Goal: Transaction & Acquisition: Purchase product/service

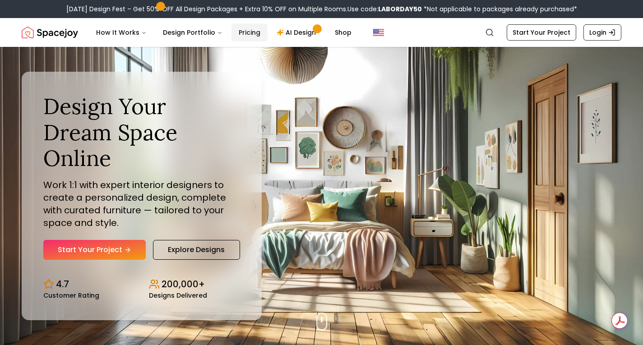
click at [248, 30] on link "Pricing" at bounding box center [250, 32] width 36 height 18
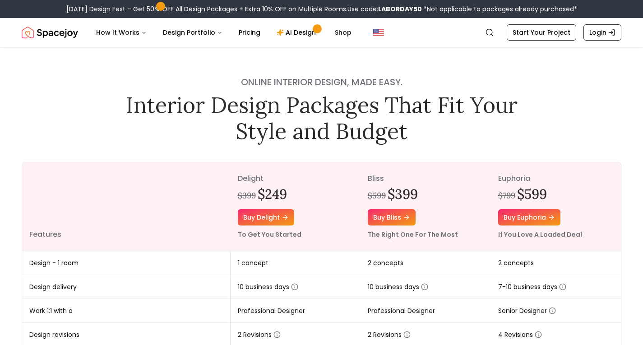
click at [409, 11] on b "LABORDAY50" at bounding box center [400, 9] width 44 height 9
copy div "LABORDAY50"
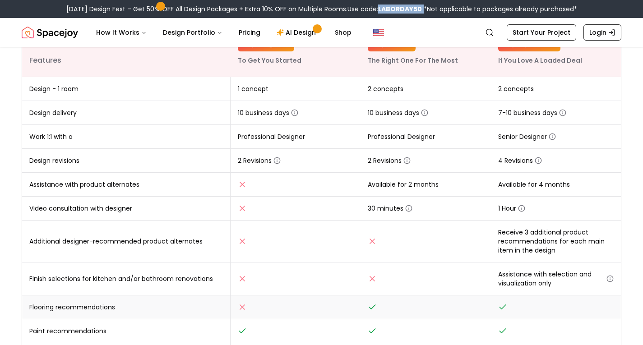
scroll to position [167, 0]
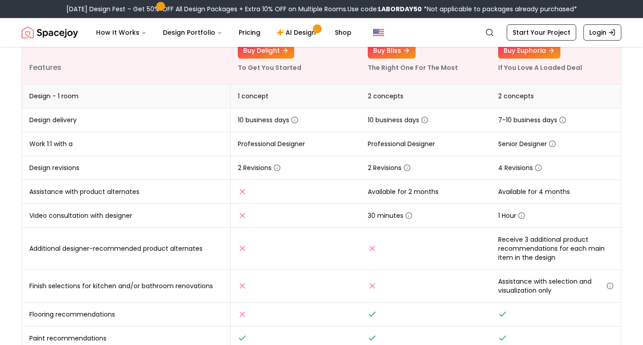
click at [262, 91] on td "1 concept" at bounding box center [296, 96] width 130 height 24
click at [262, 98] on span "1 concept" at bounding box center [253, 96] width 31 height 9
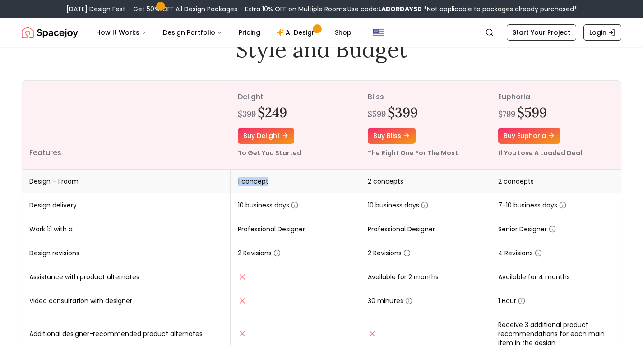
scroll to position [81, 0]
click at [397, 134] on link "Buy bliss" at bounding box center [392, 136] width 48 height 16
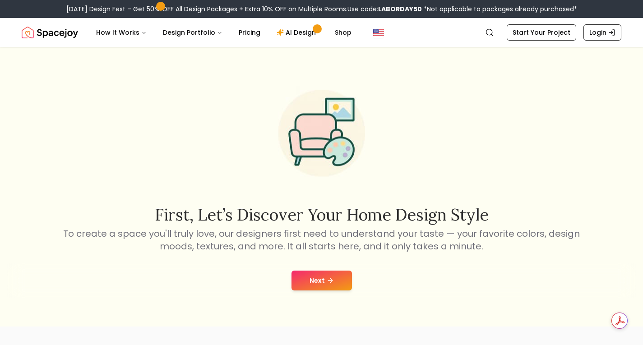
click at [324, 277] on button "Next" at bounding box center [322, 281] width 60 height 20
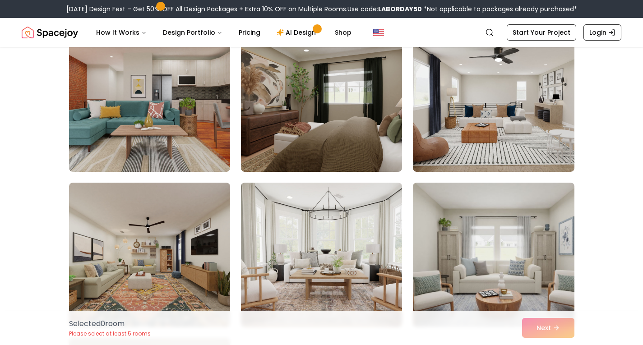
scroll to position [253, 0]
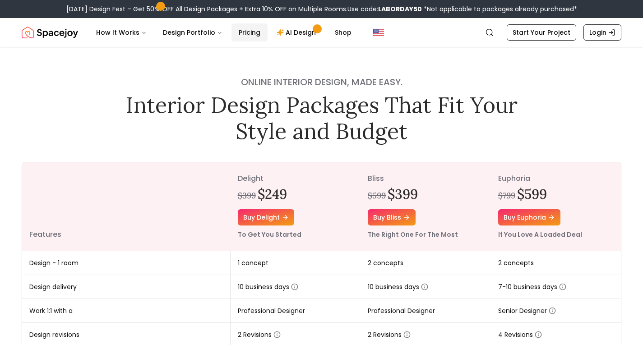
click at [252, 37] on link "Pricing" at bounding box center [250, 32] width 36 height 18
click at [265, 219] on link "Buy delight" at bounding box center [266, 217] width 56 height 16
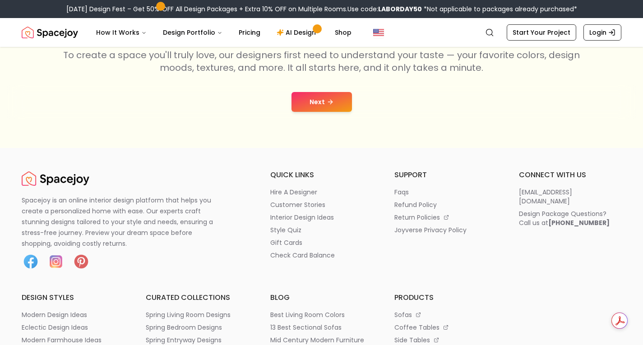
scroll to position [176, 0]
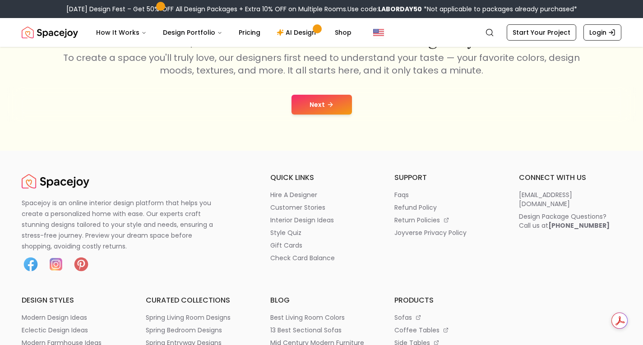
click at [333, 108] on button "Next" at bounding box center [322, 105] width 60 height 20
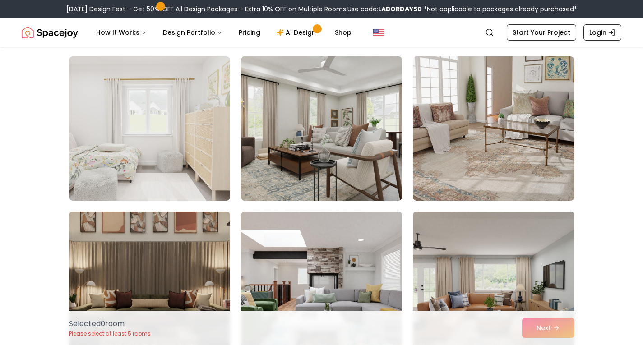
scroll to position [1009, 0]
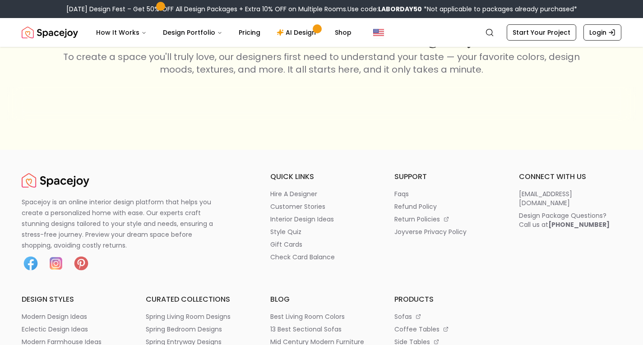
scroll to position [176, 0]
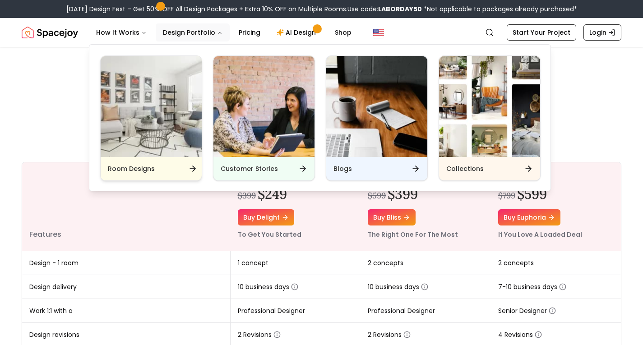
click at [173, 121] on img "Main" at bounding box center [151, 106] width 101 height 101
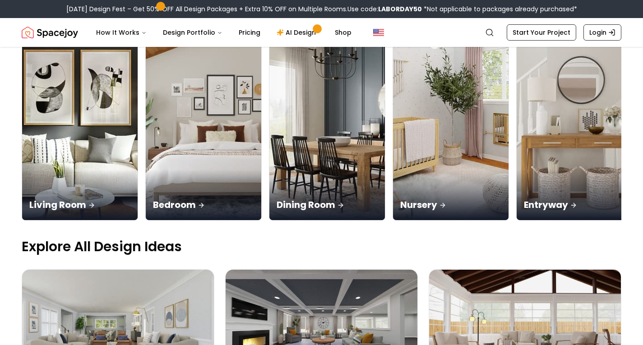
scroll to position [116, 0]
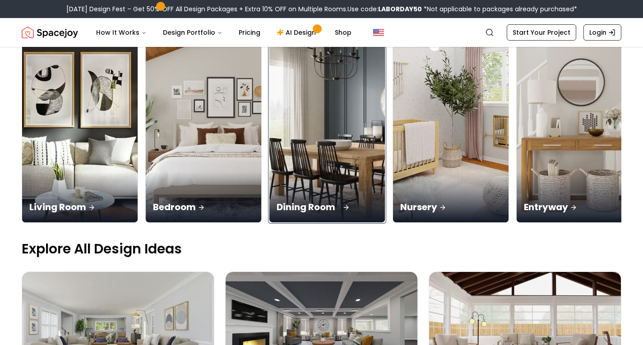
click at [270, 172] on div "Dining Room" at bounding box center [328, 197] width 116 height 51
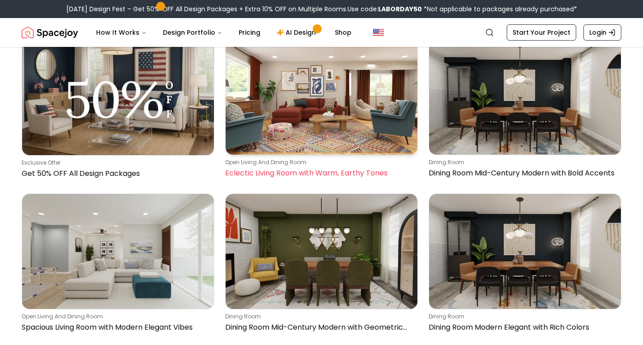
scroll to position [239, 0]
click at [319, 123] on img at bounding box center [322, 97] width 192 height 115
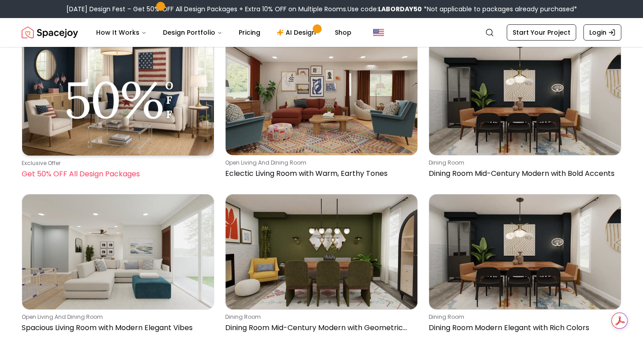
click at [125, 102] on img at bounding box center [118, 98] width 192 height 116
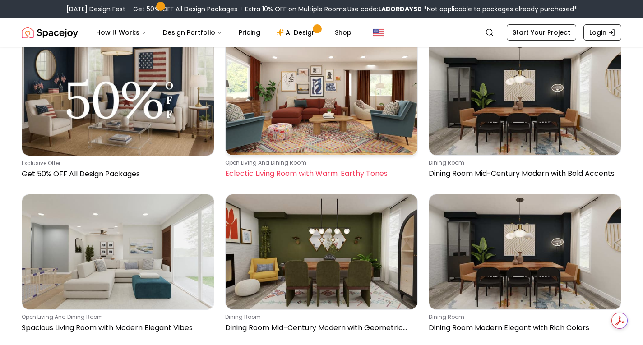
scroll to position [0, 0]
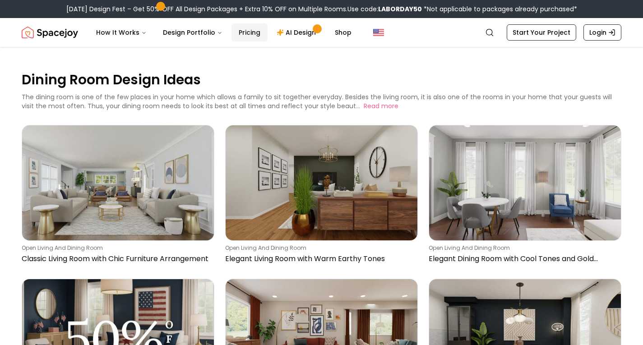
click at [246, 37] on link "Pricing" at bounding box center [250, 32] width 36 height 18
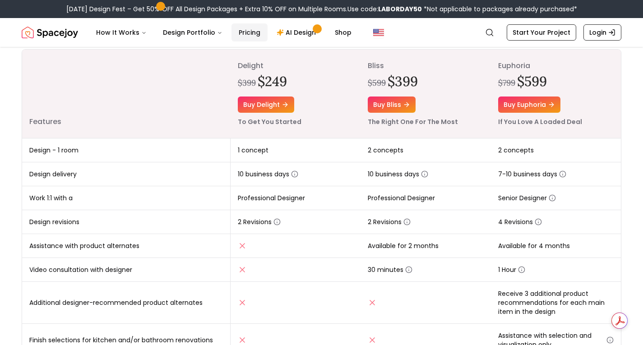
scroll to position [114, 0]
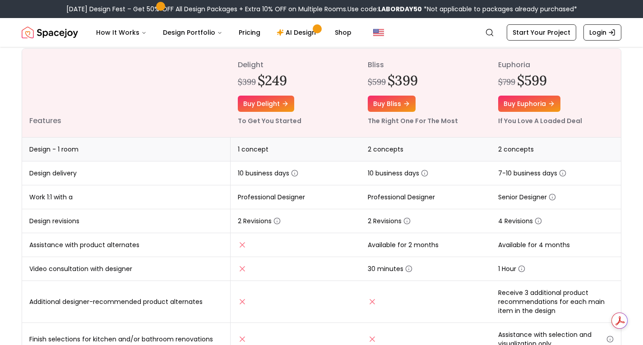
click at [386, 151] on span "2 concepts" at bounding box center [386, 149] width 36 height 9
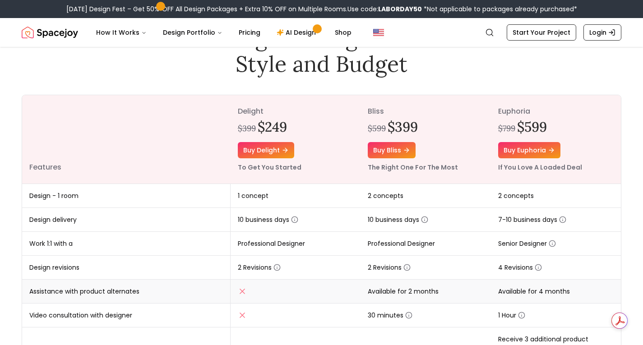
scroll to position [67, 0]
click at [393, 153] on link "Buy bliss" at bounding box center [392, 151] width 48 height 16
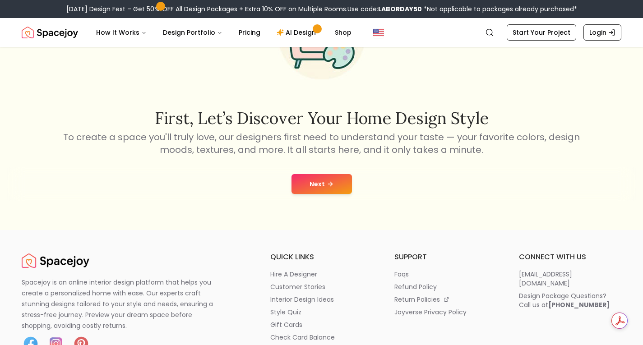
scroll to position [99, 0]
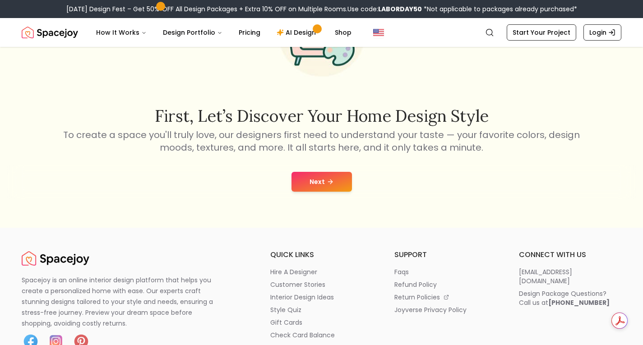
click at [323, 179] on button "Next" at bounding box center [322, 182] width 60 height 20
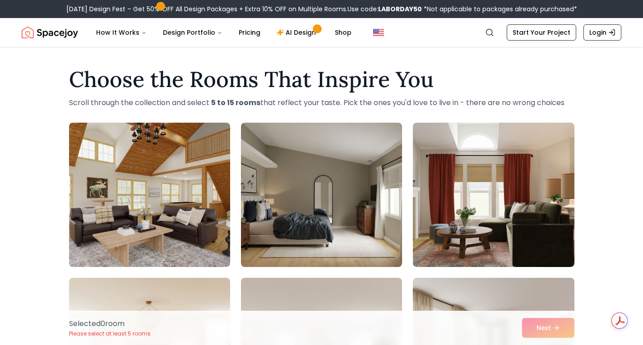
click at [107, 8] on div "Labor Day Design Fest – Get 50% OFF All Design Packages + Extra 10% OFF on Mult…" at bounding box center [321, 9] width 511 height 9
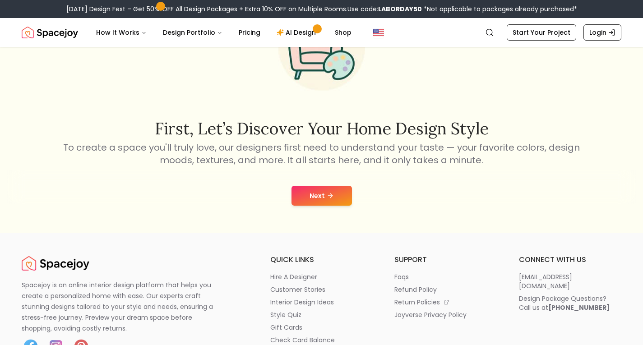
scroll to position [99, 0]
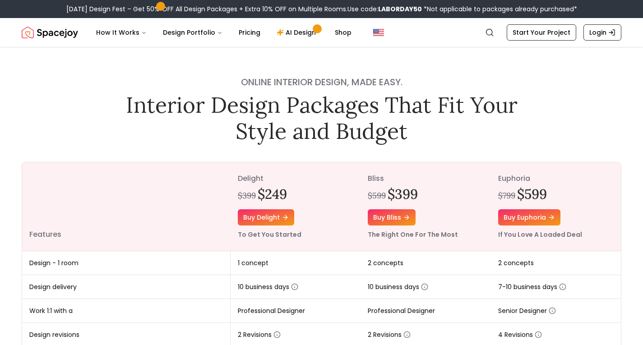
click at [61, 35] on img "Spacejoy" at bounding box center [50, 32] width 56 height 18
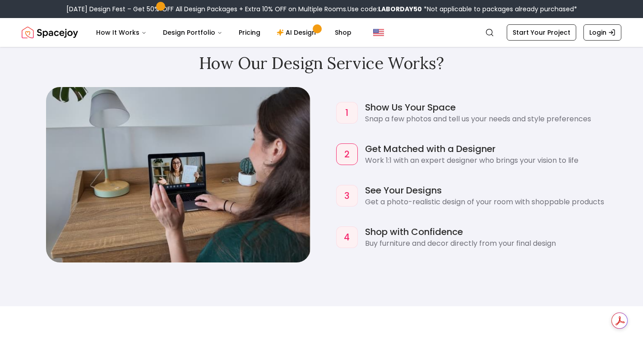
scroll to position [834, 0]
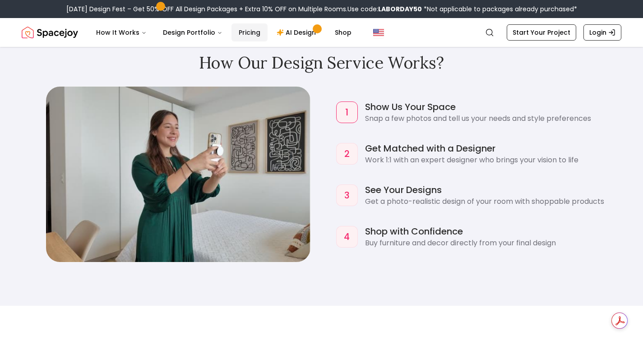
click at [245, 28] on link "Pricing" at bounding box center [250, 32] width 36 height 18
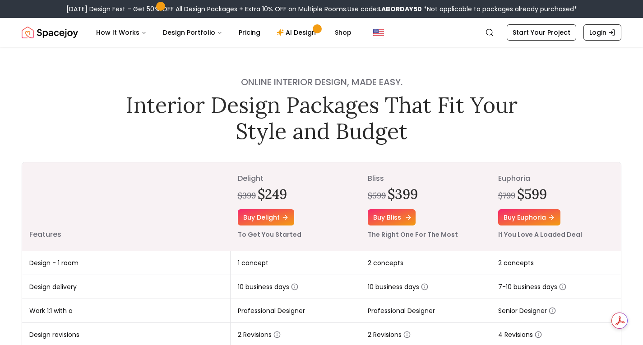
click at [400, 218] on link "Buy bliss" at bounding box center [392, 217] width 48 height 16
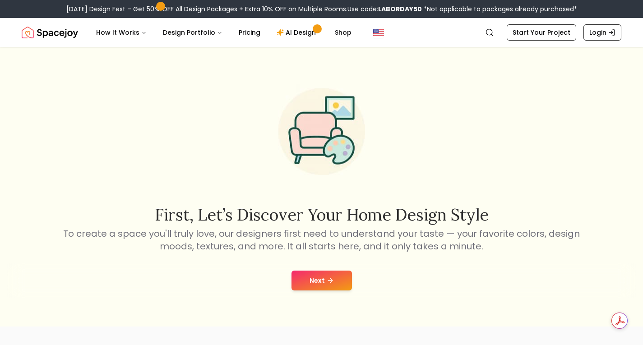
click at [329, 282] on icon at bounding box center [330, 280] width 7 height 7
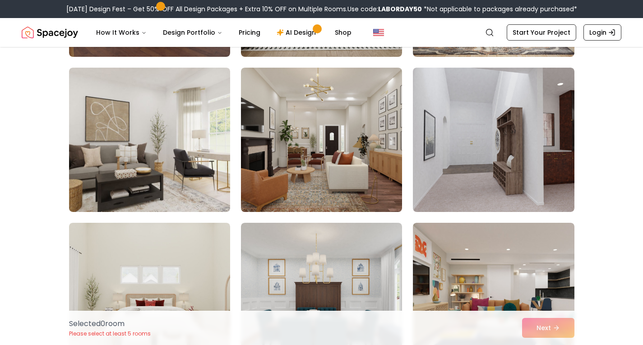
scroll to position [335, 0]
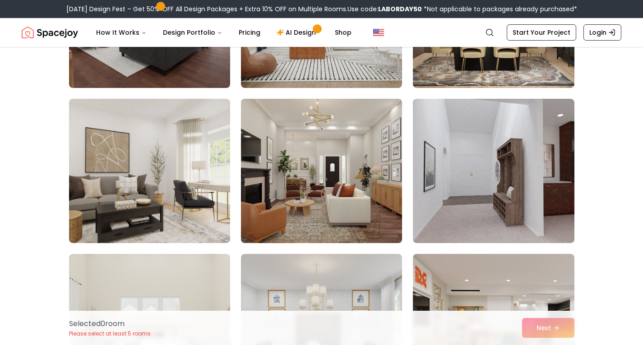
click at [373, 196] on img at bounding box center [321, 171] width 169 height 152
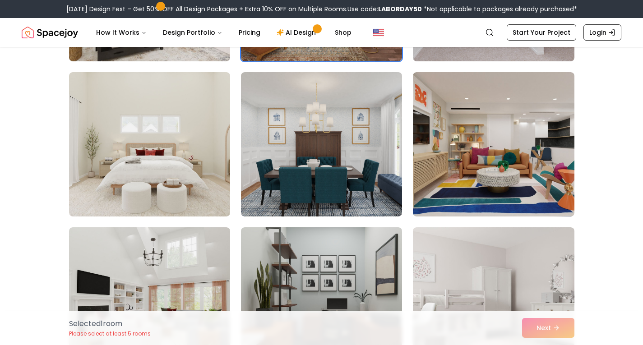
scroll to position [525, 0]
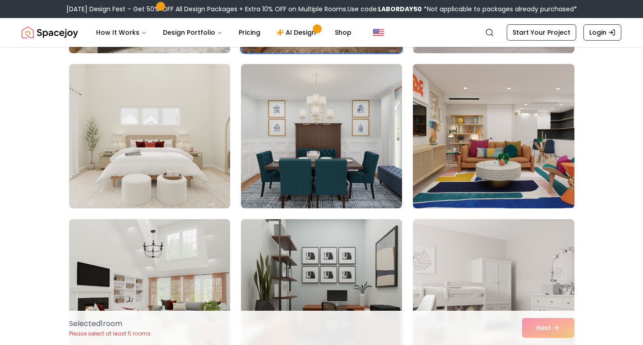
click at [516, 156] on img at bounding box center [493, 136] width 169 height 152
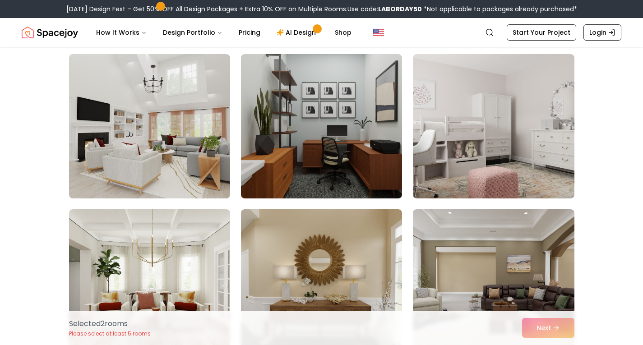
scroll to position [694, 0]
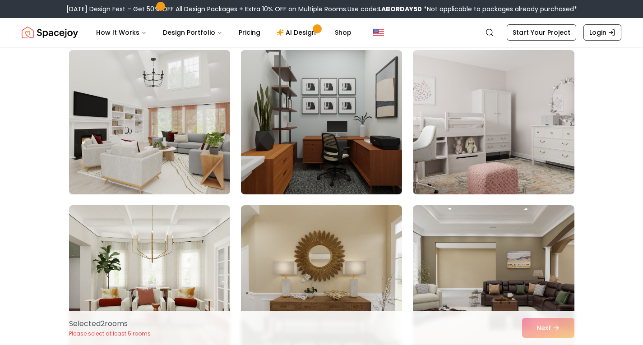
click at [164, 136] on img at bounding box center [149, 123] width 169 height 152
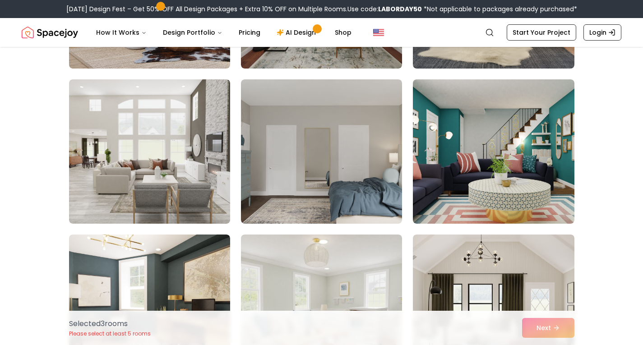
scroll to position [1444, 0]
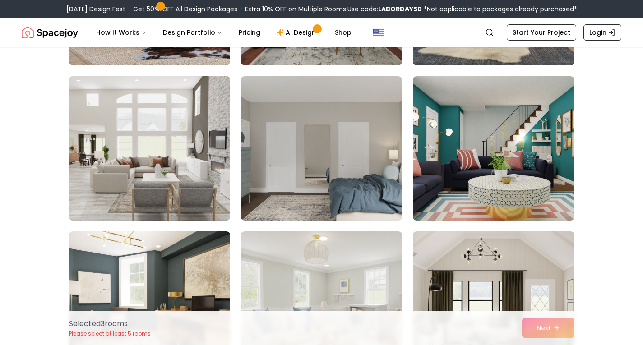
click at [115, 146] on img at bounding box center [149, 149] width 169 height 152
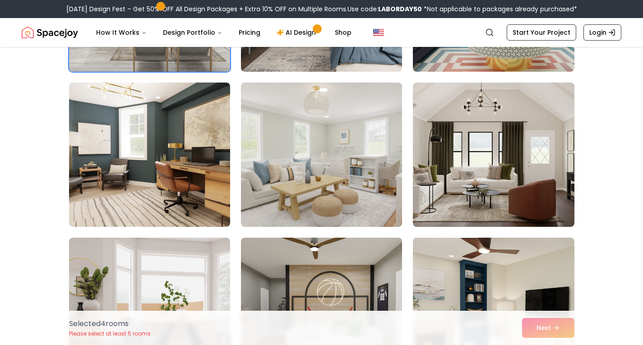
scroll to position [1594, 0]
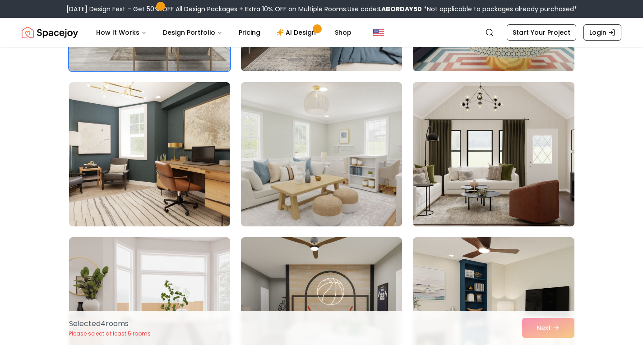
click at [537, 168] on img at bounding box center [493, 155] width 169 height 152
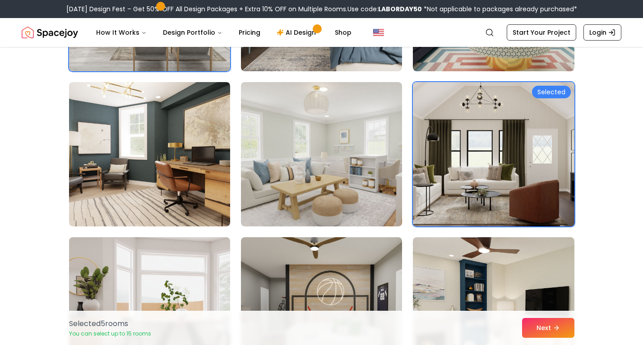
click at [537, 168] on img at bounding box center [493, 155] width 169 height 152
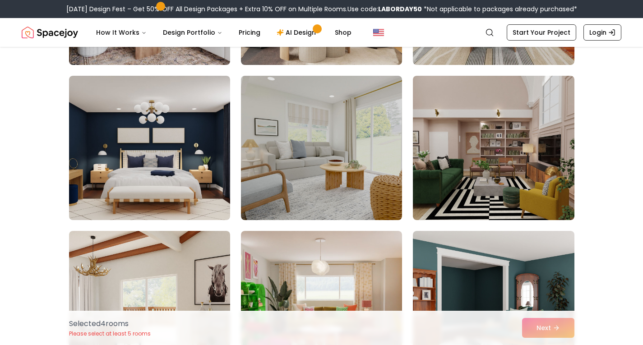
scroll to position [2688, 0]
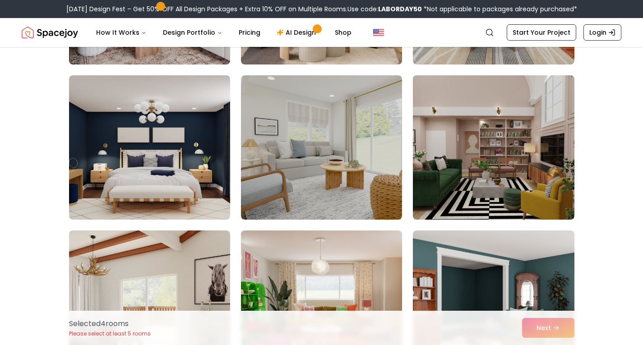
click at [512, 135] on img at bounding box center [493, 148] width 169 height 152
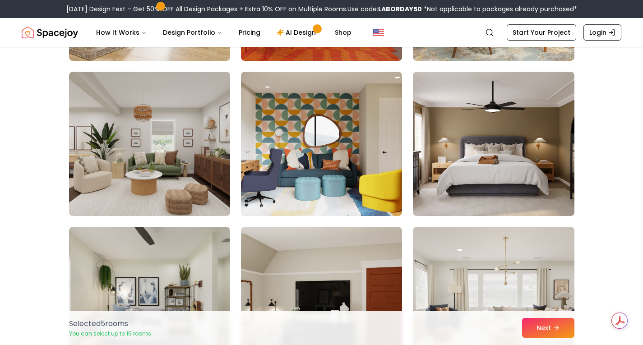
scroll to position [3002, 0]
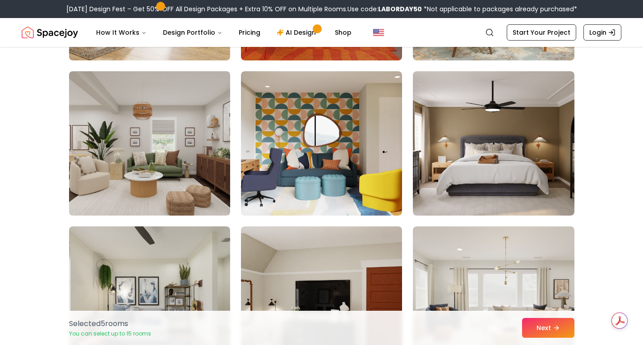
click at [131, 160] on img at bounding box center [149, 144] width 169 height 152
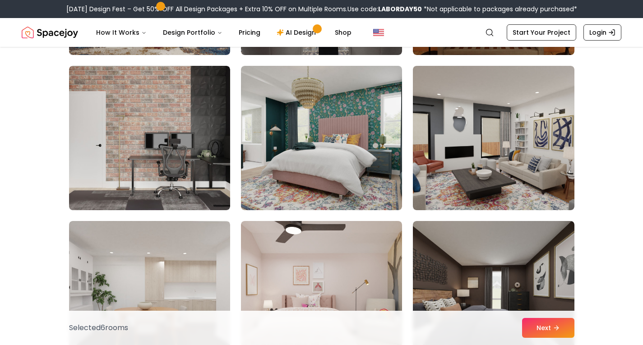
scroll to position [3475, 0]
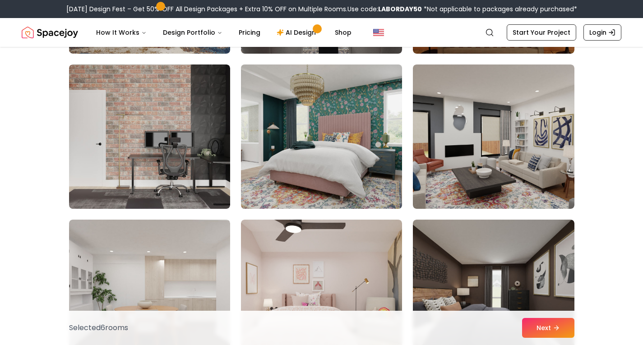
click at [320, 119] on img at bounding box center [321, 137] width 169 height 152
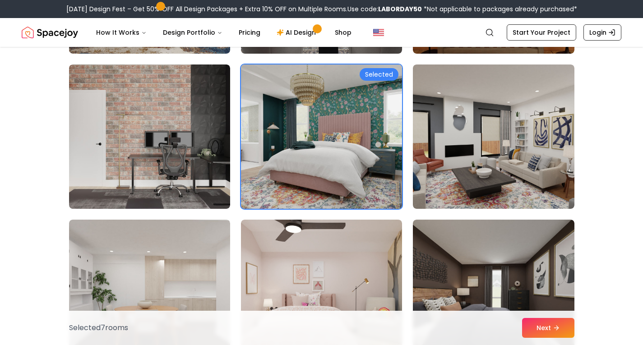
click at [320, 119] on img at bounding box center [321, 137] width 169 height 152
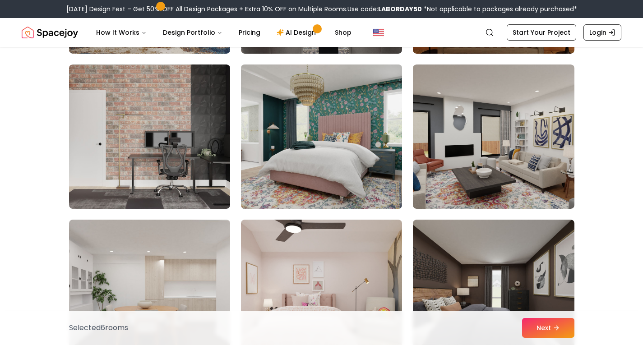
click at [320, 119] on img at bounding box center [321, 137] width 169 height 152
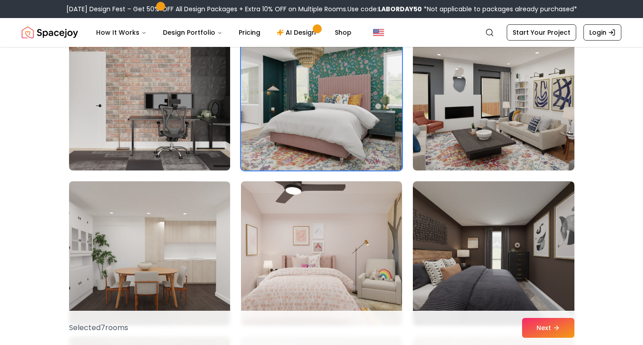
scroll to position [3514, 0]
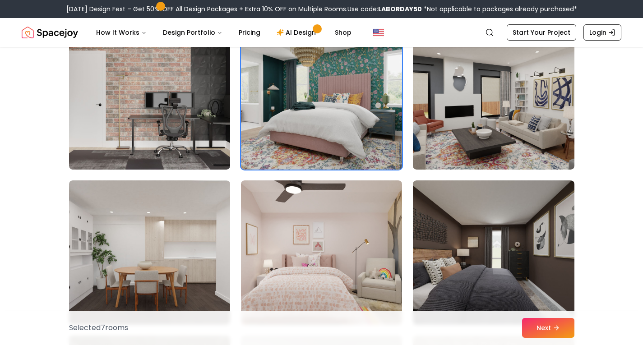
click at [320, 119] on img at bounding box center [321, 98] width 169 height 152
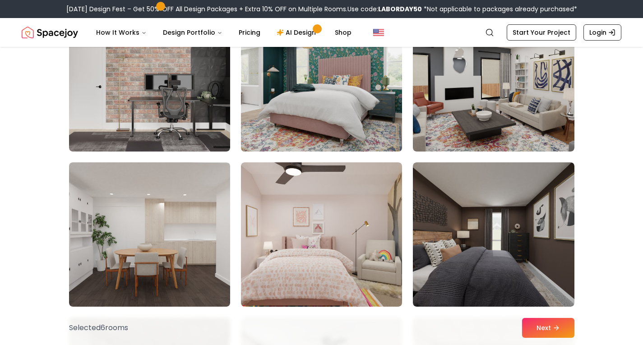
click at [320, 119] on img at bounding box center [321, 80] width 169 height 152
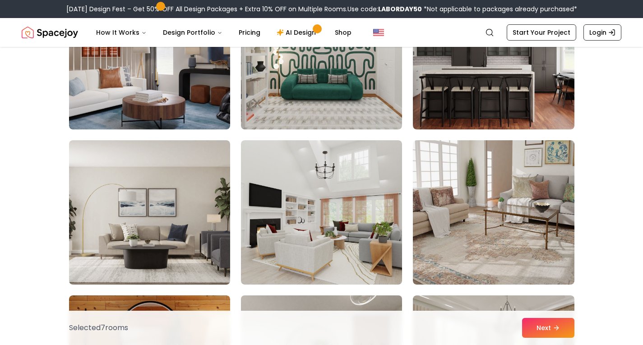
scroll to position [4175, 0]
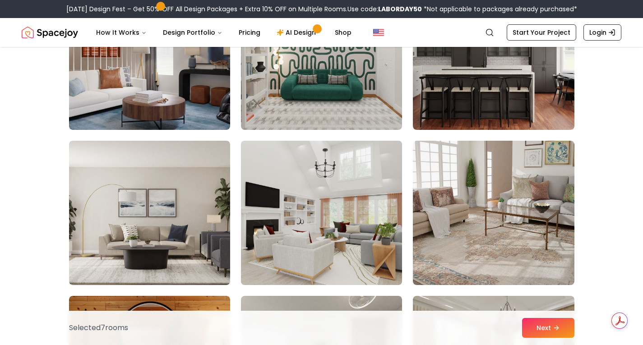
click at [339, 225] on img at bounding box center [321, 213] width 169 height 152
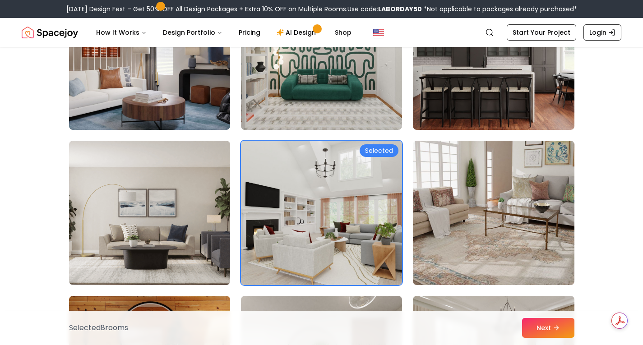
click at [339, 225] on img at bounding box center [321, 213] width 169 height 152
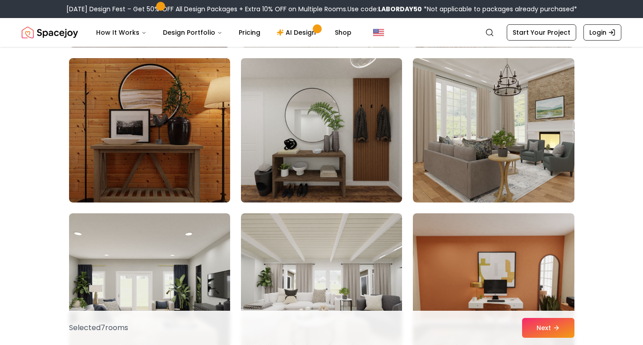
scroll to position [4408, 0]
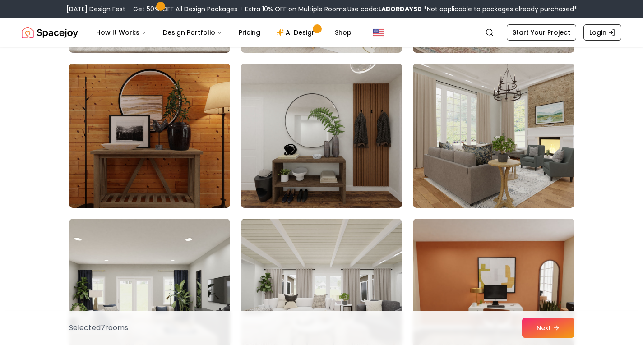
click at [334, 177] on img at bounding box center [321, 136] width 169 height 152
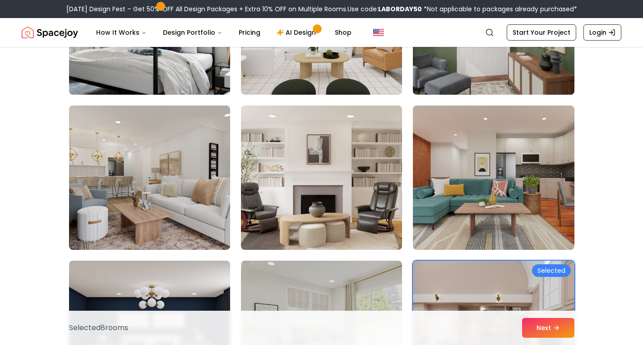
scroll to position [2503, 0]
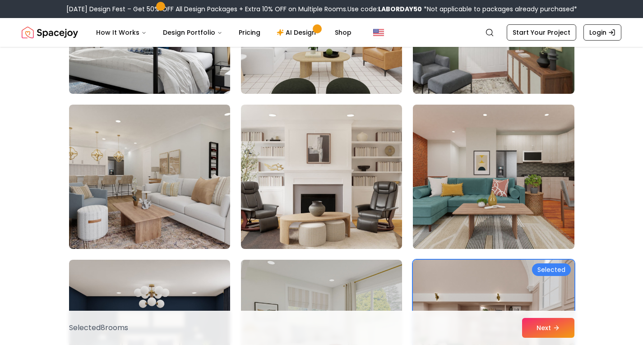
click at [490, 163] on img at bounding box center [493, 177] width 169 height 152
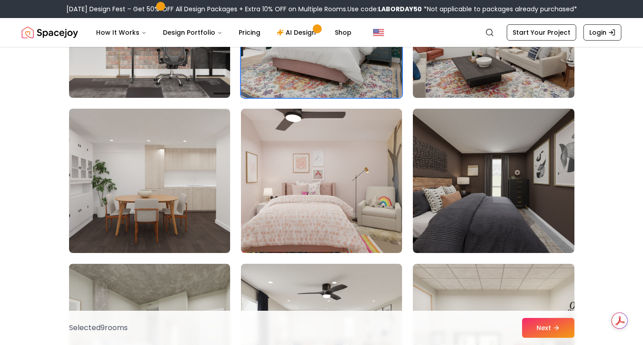
scroll to position [3588, 0]
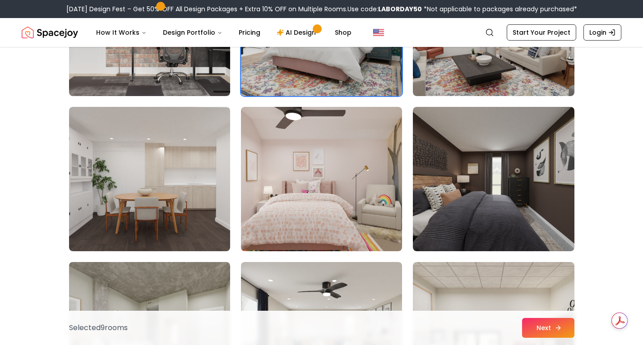
click at [558, 323] on button "Next" at bounding box center [548, 328] width 52 height 20
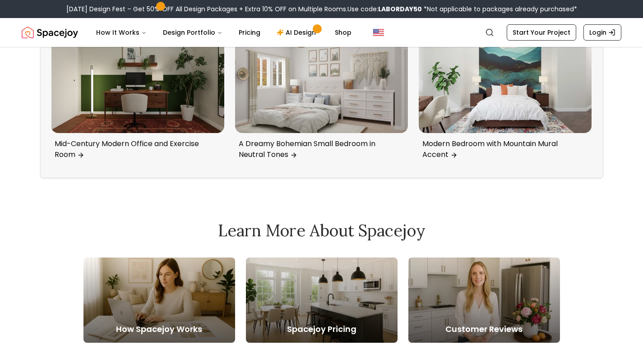
scroll to position [3621, 0]
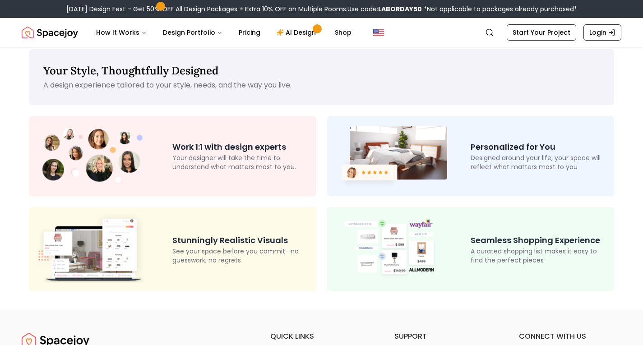
scroll to position [8, 0]
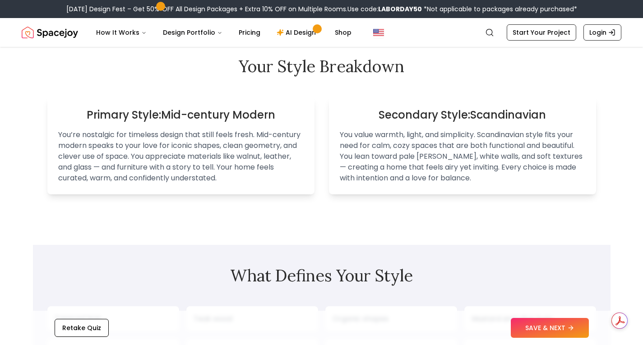
scroll to position [574, 0]
click at [400, 153] on p "You value warmth, light, and simplicity. Scandinavian style fits your need for …" at bounding box center [463, 157] width 246 height 54
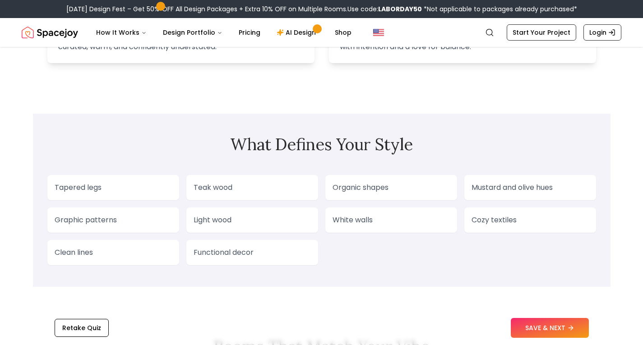
scroll to position [707, 0]
click at [284, 181] on p "Teak wood" at bounding box center [252, 186] width 117 height 11
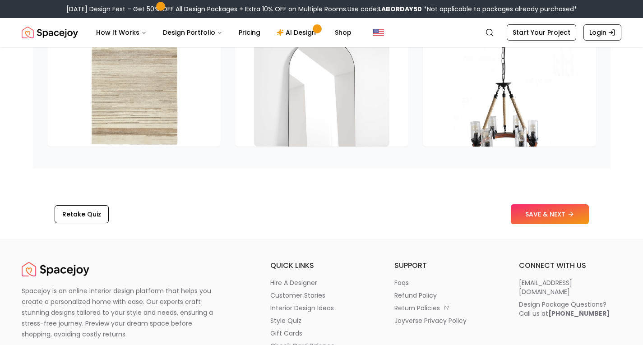
scroll to position [1426, 0]
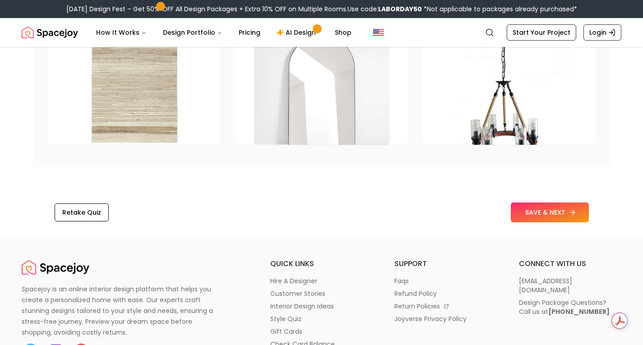
click at [557, 218] on button "SAVE & NEXT" at bounding box center [550, 213] width 78 height 20
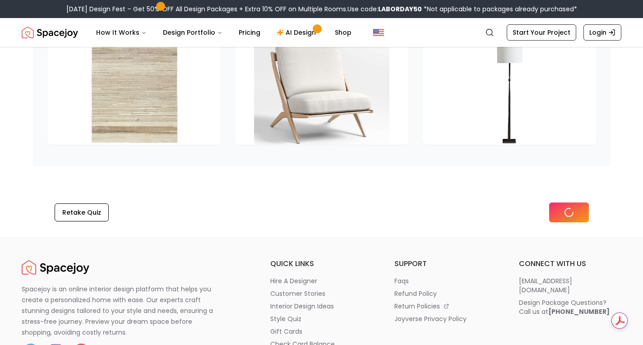
scroll to position [1303, 0]
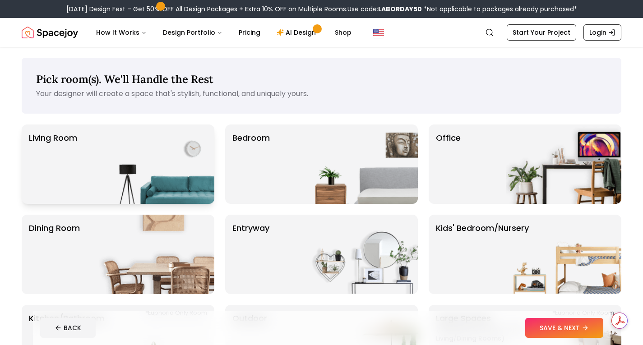
click at [105, 167] on img at bounding box center [157, 164] width 116 height 79
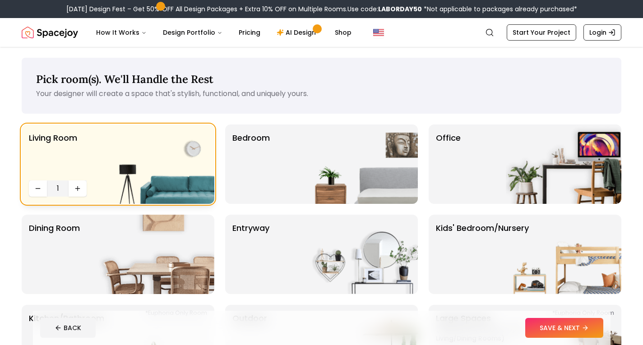
click at [125, 187] on img at bounding box center [157, 164] width 116 height 79
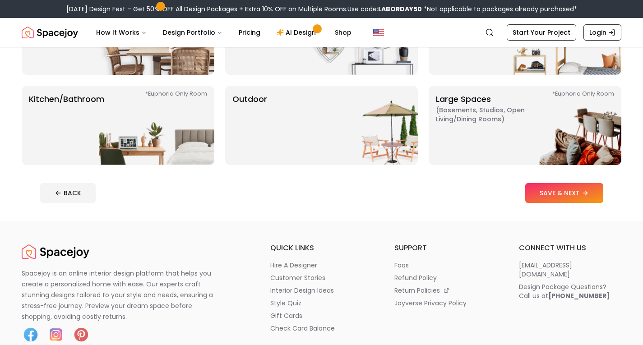
scroll to position [205, 0]
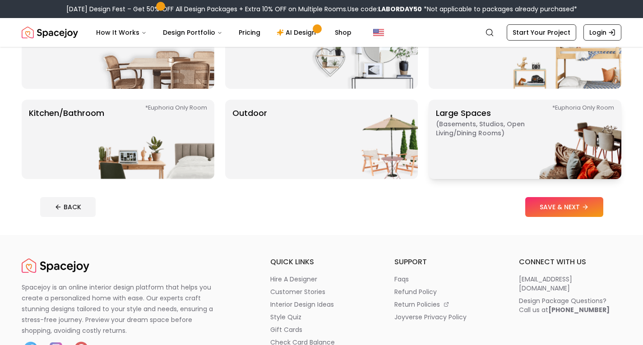
click at [484, 139] on p "Large Spaces ( Basements, Studios, Open living/dining rooms ) *Euphoria Only Ro…" at bounding box center [492, 139] width 113 height 65
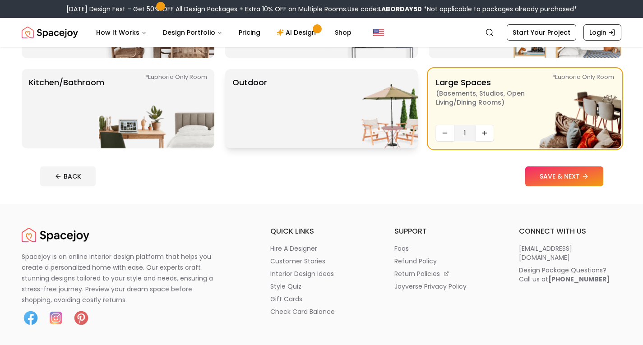
scroll to position [242, 0]
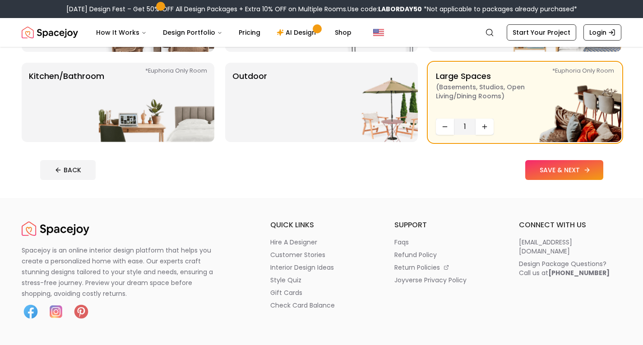
click at [561, 173] on button "SAVE & NEXT" at bounding box center [565, 170] width 78 height 20
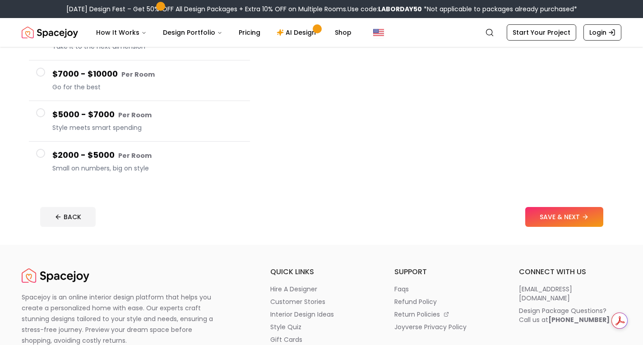
scroll to position [166, 0]
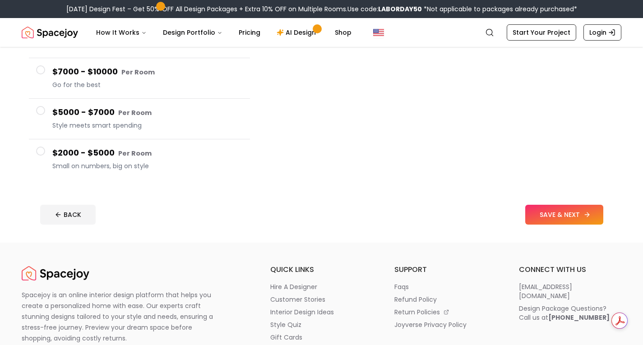
click at [571, 214] on button "SAVE & NEXT" at bounding box center [565, 215] width 78 height 20
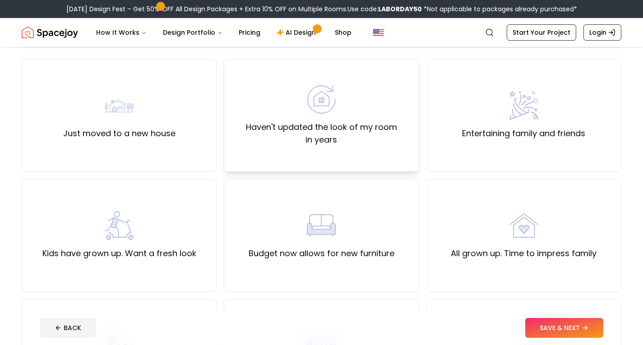
scroll to position [66, 0]
click at [166, 104] on div "Just moved to a new house" at bounding box center [119, 115] width 112 height 49
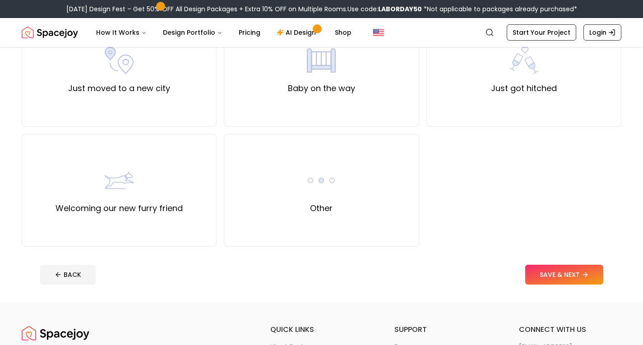
scroll to position [352, 0]
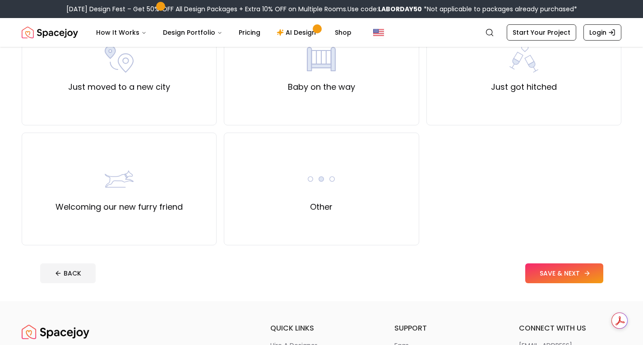
click at [570, 270] on button "SAVE & NEXT" at bounding box center [565, 274] width 78 height 20
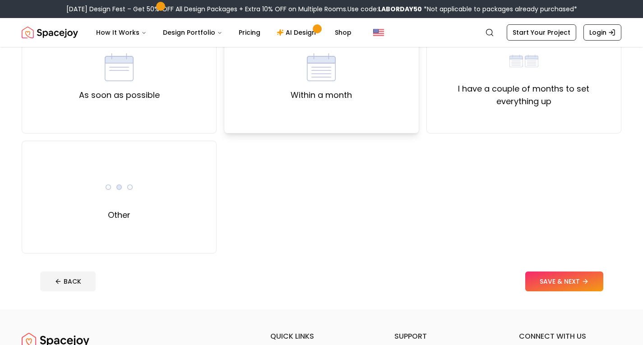
scroll to position [104, 0]
click at [336, 100] on label "Within a month" at bounding box center [321, 94] width 61 height 13
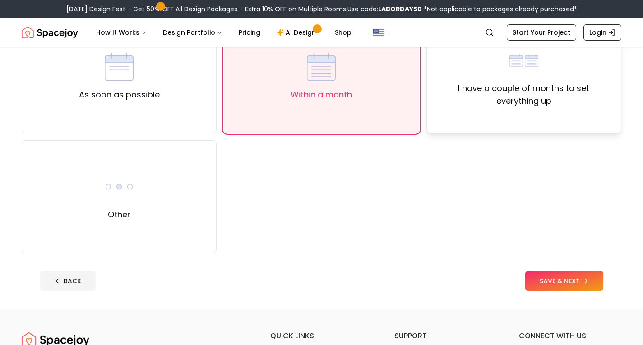
click at [444, 119] on div "I have a couple of months to set everything up" at bounding box center [524, 76] width 195 height 113
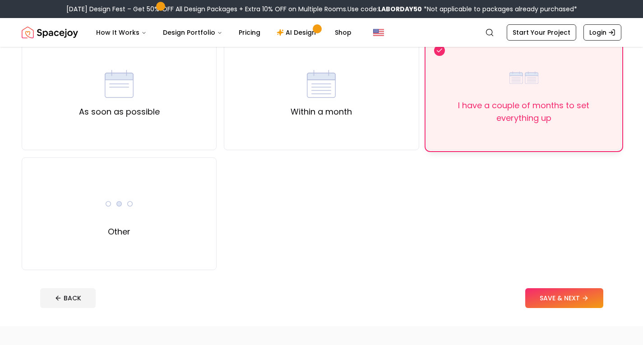
scroll to position [102, 0]
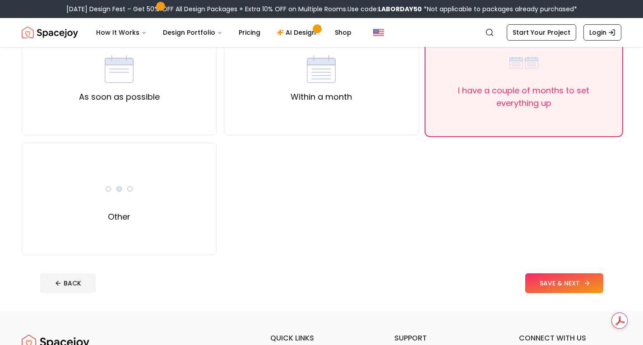
click at [560, 285] on button "SAVE & NEXT" at bounding box center [565, 284] width 78 height 20
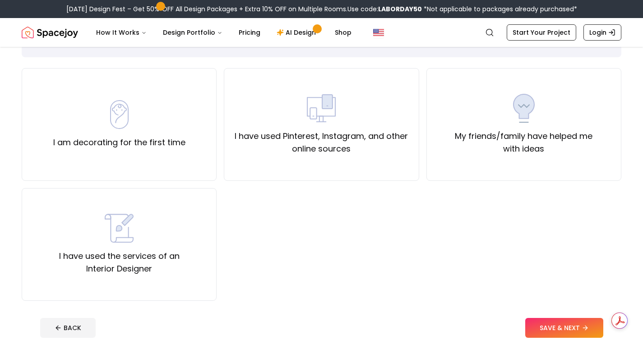
scroll to position [57, 0]
click at [130, 122] on img at bounding box center [119, 114] width 29 height 29
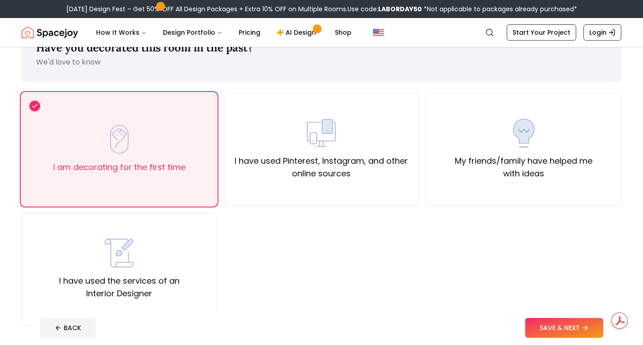
scroll to position [32, 0]
click at [158, 237] on div "I have used the services of an Interior Designer" at bounding box center [119, 269] width 195 height 113
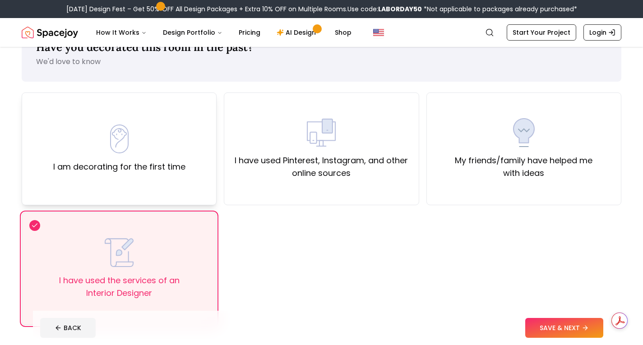
click at [144, 171] on label "I am decorating for the first time" at bounding box center [119, 167] width 132 height 13
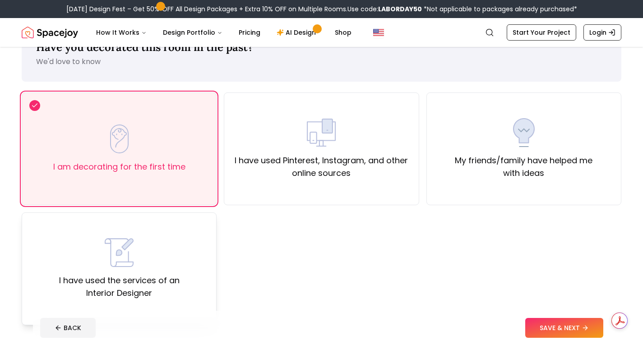
click at [155, 237] on div "I have used the services of an Interior Designer" at bounding box center [119, 269] width 195 height 113
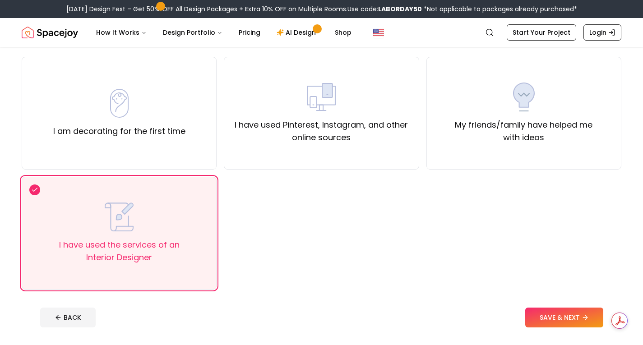
scroll to position [68, 0]
click at [141, 91] on div "I am decorating for the first time" at bounding box center [119, 112] width 132 height 49
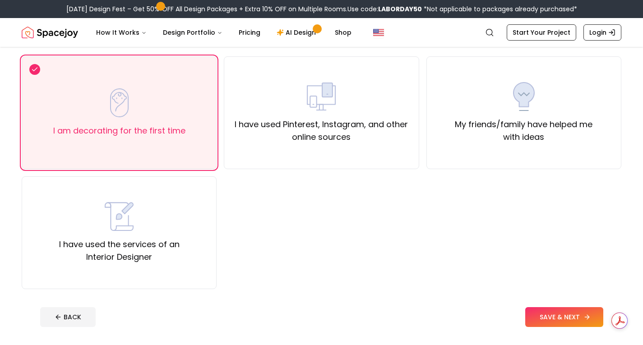
click at [567, 314] on button "SAVE & NEXT" at bounding box center [565, 317] width 78 height 20
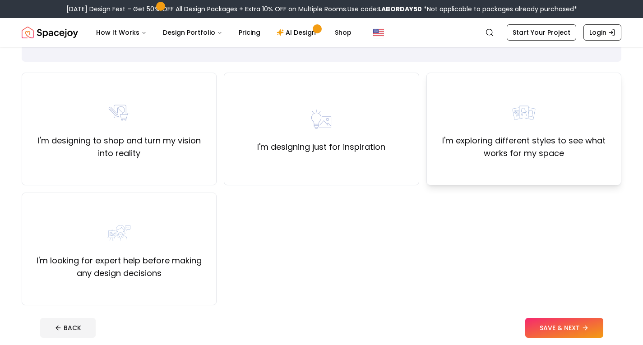
scroll to position [53, 0]
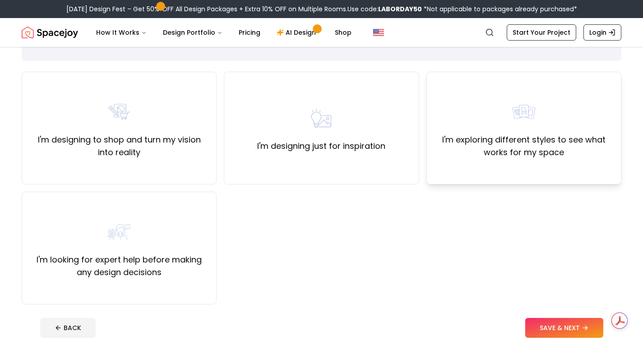
click at [527, 167] on div "I'm exploring different styles to see what works for my space" at bounding box center [524, 128] width 195 height 113
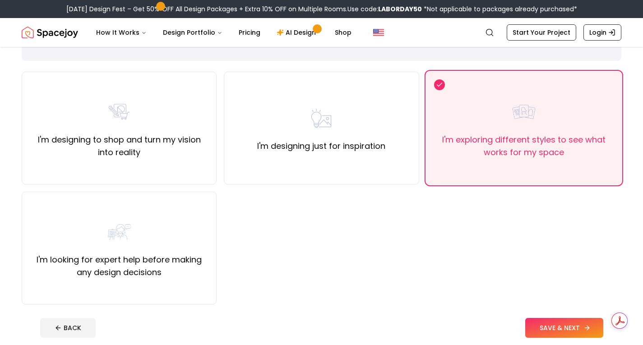
click at [571, 328] on button "SAVE & NEXT" at bounding box center [565, 328] width 78 height 20
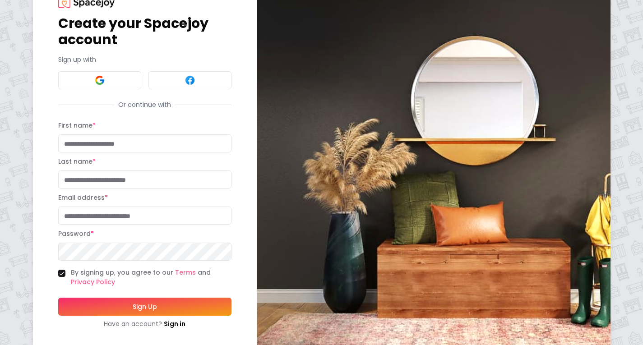
scroll to position [37, 0]
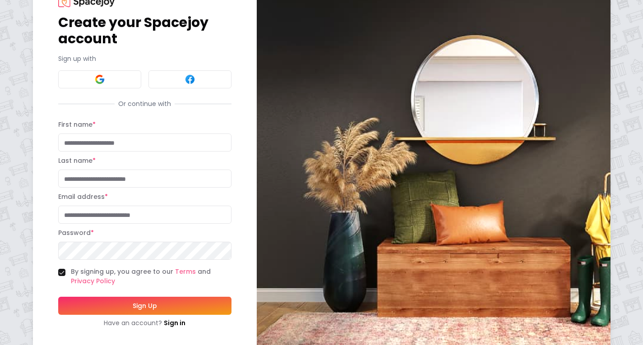
click at [130, 141] on input "First name *" at bounding box center [144, 143] width 173 height 18
click at [107, 80] on button at bounding box center [99, 79] width 83 height 18
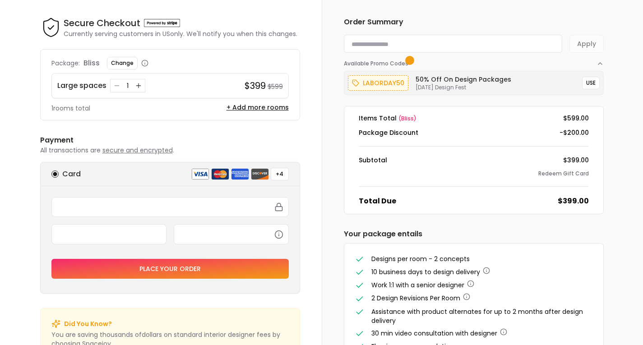
scroll to position [31, 0]
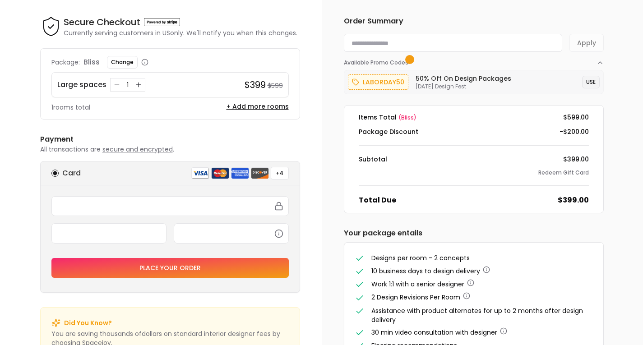
click at [593, 79] on button "USE" at bounding box center [591, 82] width 18 height 13
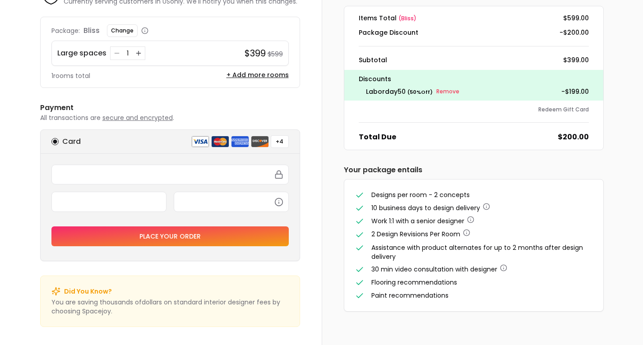
scroll to position [0, 0]
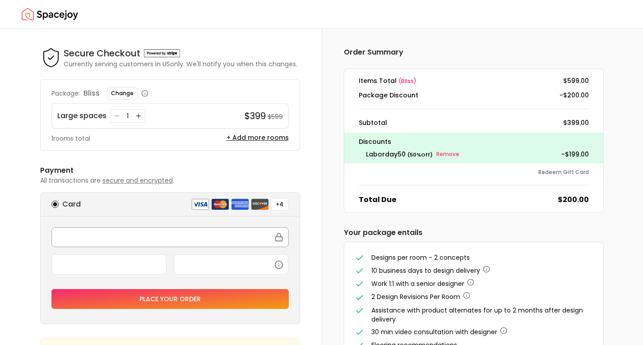
drag, startPoint x: 123, startPoint y: 243, endPoint x: 128, endPoint y: 232, distance: 11.9
click at [128, 232] on div at bounding box center [169, 238] width 237 height 20
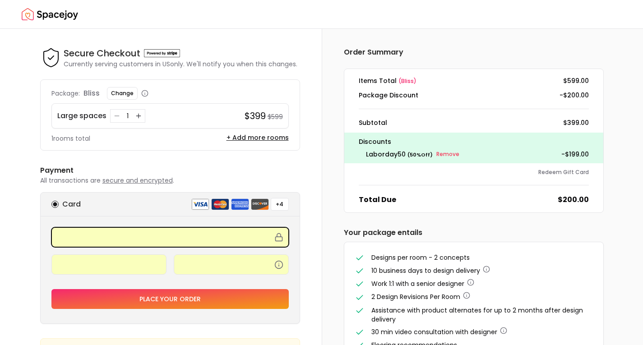
scroll to position [63, 0]
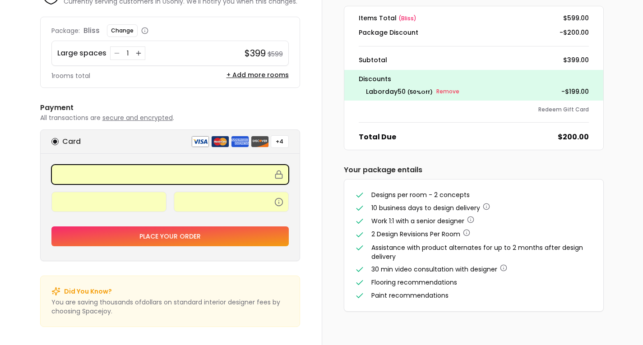
click at [181, 237] on button "Place your order" at bounding box center [169, 237] width 237 height 20
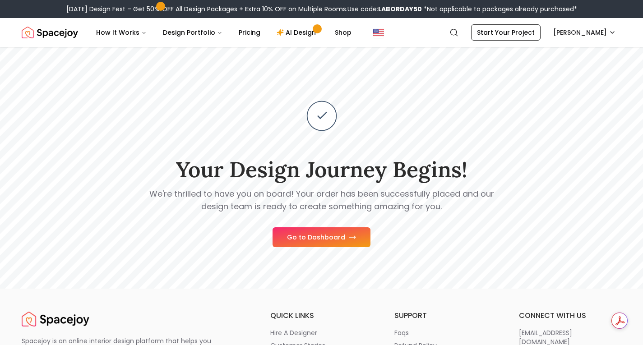
click at [310, 237] on button "Go to Dashboard" at bounding box center [322, 238] width 98 height 20
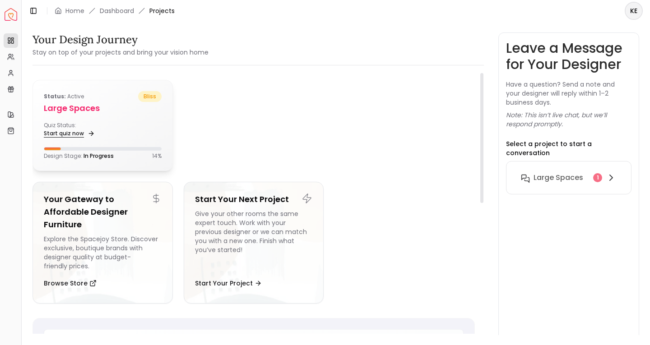
click at [70, 129] on link "Start quiz now" at bounding box center [68, 133] width 49 height 13
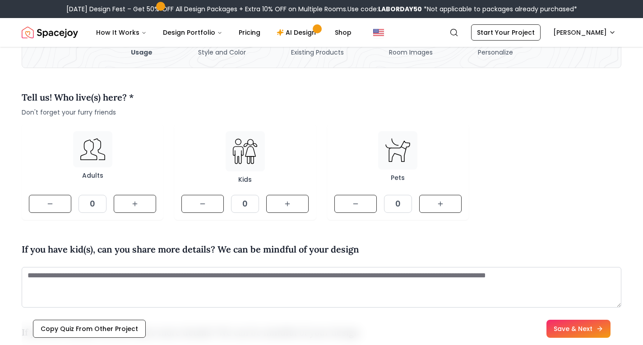
scroll to position [77, 0]
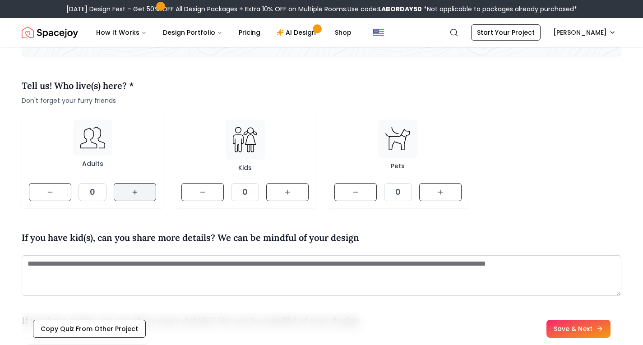
click at [126, 195] on button at bounding box center [135, 192] width 42 height 18
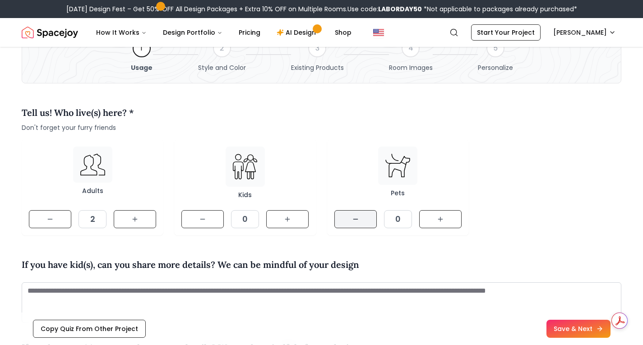
scroll to position [50, 0]
click at [453, 216] on button at bounding box center [440, 220] width 42 height 18
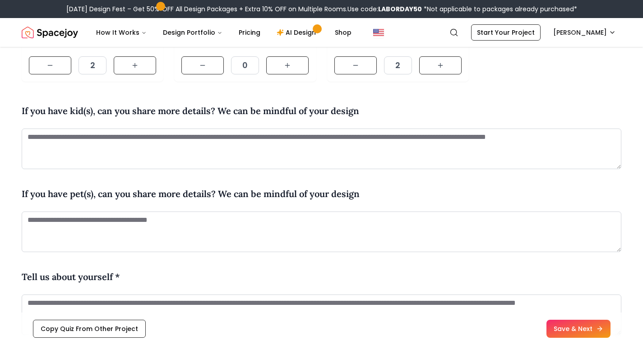
scroll to position [203, 0]
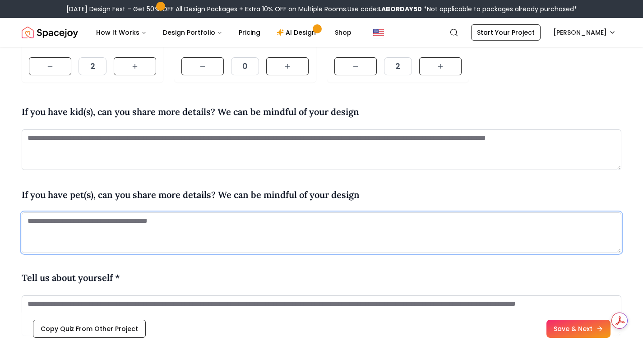
click at [169, 231] on textarea at bounding box center [322, 233] width 600 height 41
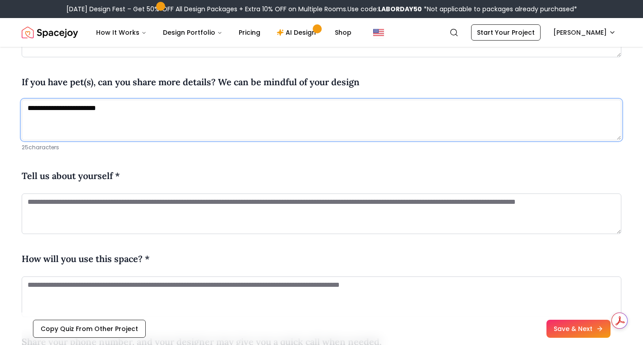
scroll to position [320, 0]
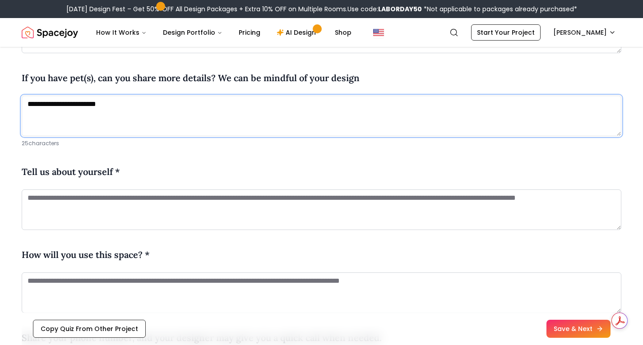
type textarea "**********"
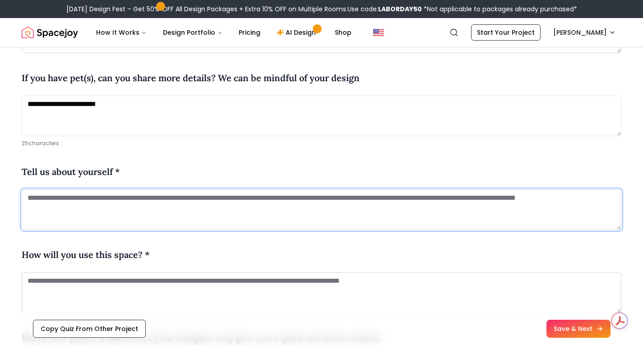
click at [190, 217] on textarea at bounding box center [322, 210] width 600 height 41
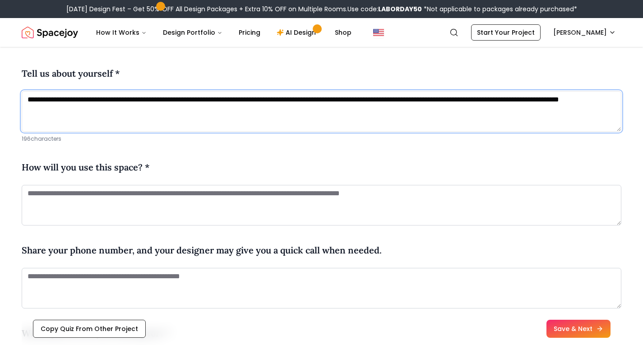
scroll to position [419, 0]
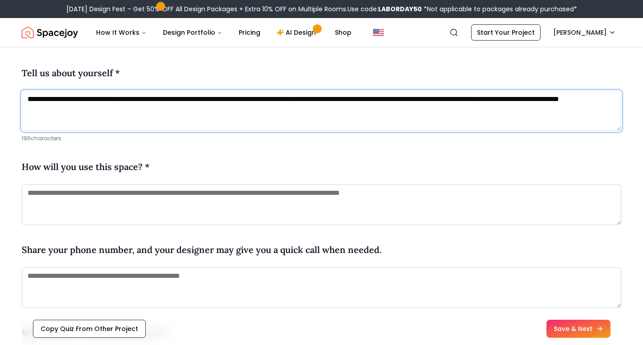
type textarea "**********"
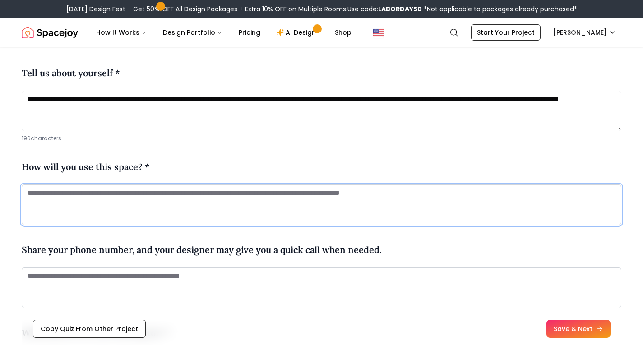
click at [278, 185] on textarea at bounding box center [322, 205] width 600 height 41
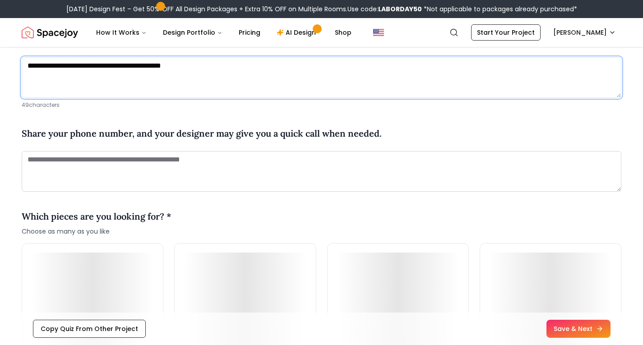
scroll to position [547, 0]
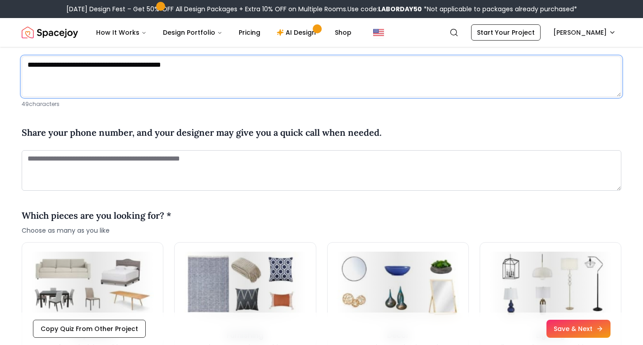
type textarea "**********"
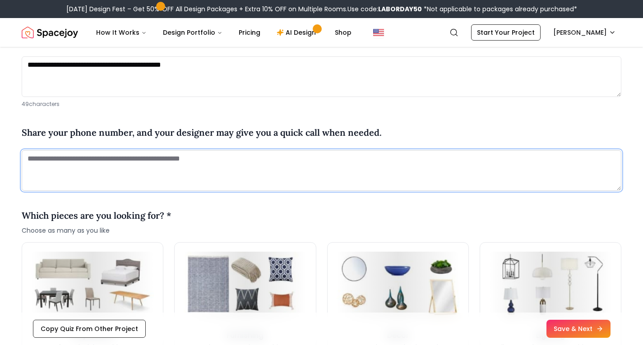
click at [294, 160] on textarea at bounding box center [322, 170] width 600 height 41
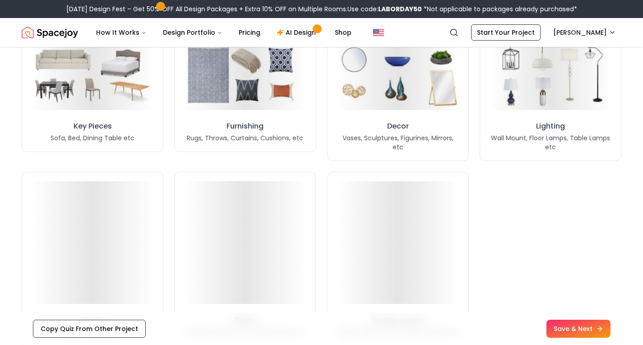
scroll to position [768, 0]
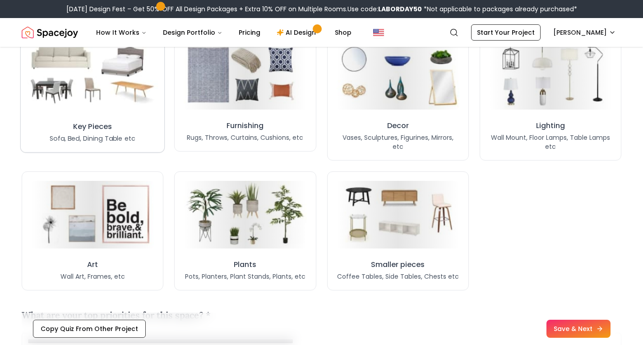
type textarea "**********"
click at [82, 89] on img at bounding box center [92, 75] width 131 height 72
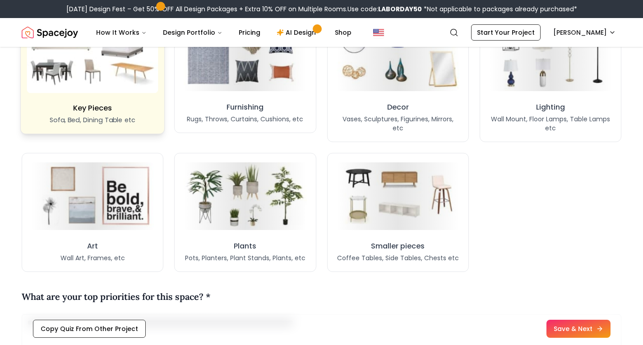
scroll to position [786, 0]
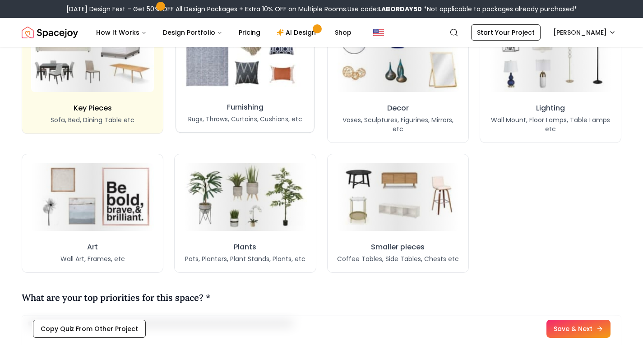
click at [286, 67] on img at bounding box center [245, 58] width 126 height 70
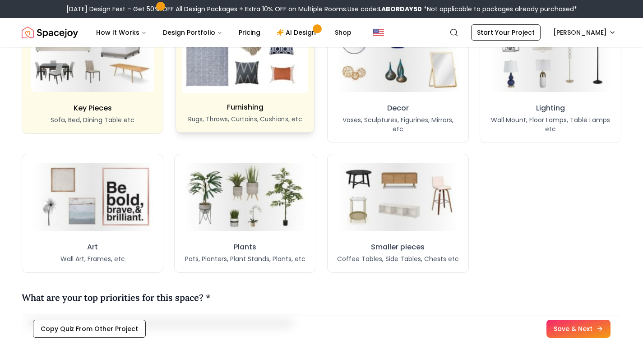
click at [286, 67] on img at bounding box center [245, 58] width 126 height 70
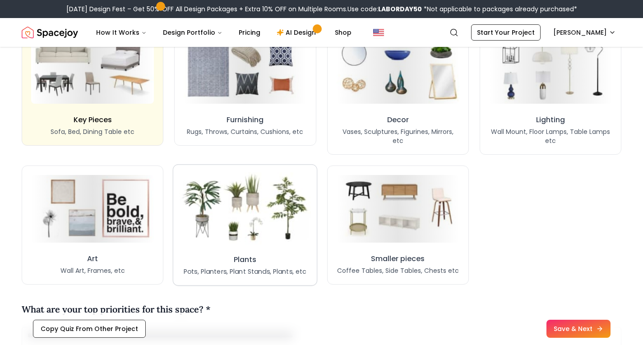
scroll to position [773, 0]
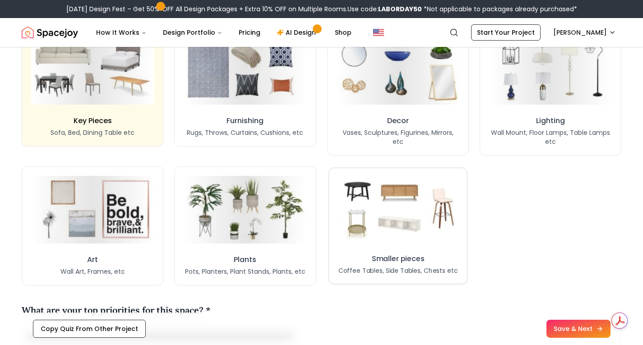
click at [422, 214] on img at bounding box center [398, 210] width 126 height 70
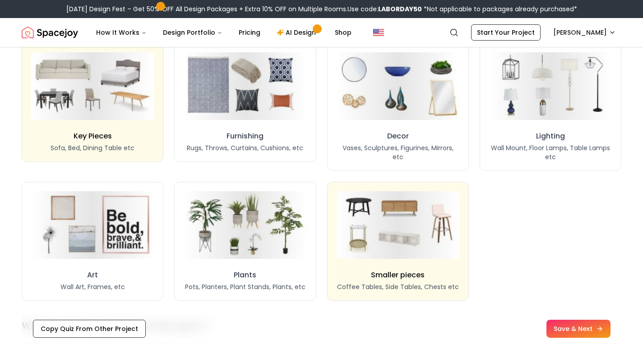
scroll to position [757, 0]
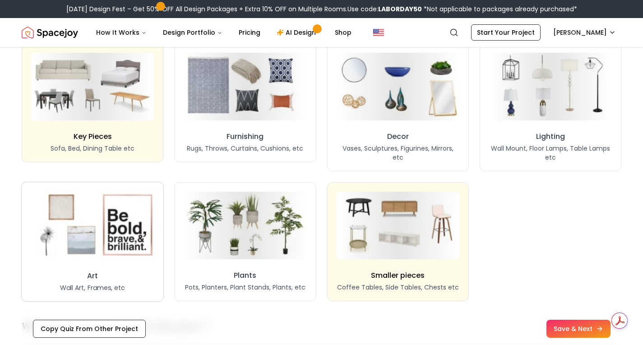
click at [86, 253] on img at bounding box center [93, 225] width 130 height 71
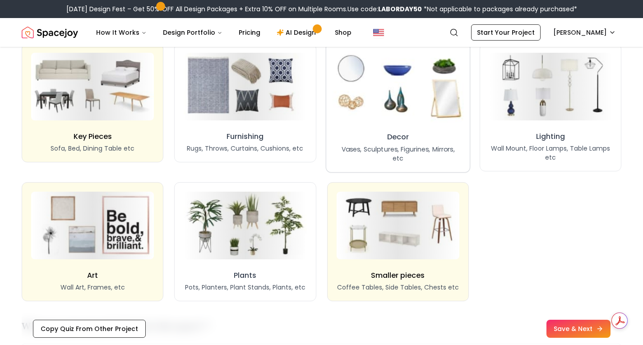
click at [428, 109] on img at bounding box center [398, 86] width 132 height 73
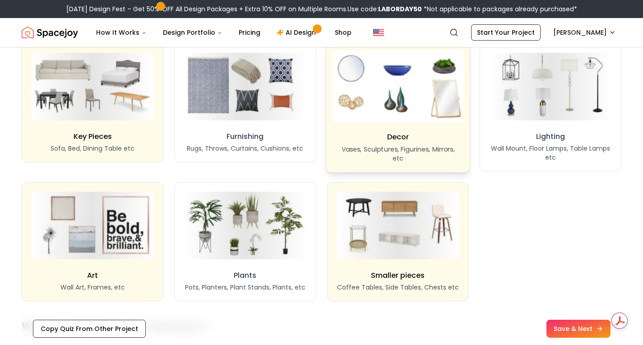
click at [428, 109] on img at bounding box center [398, 86] width 132 height 73
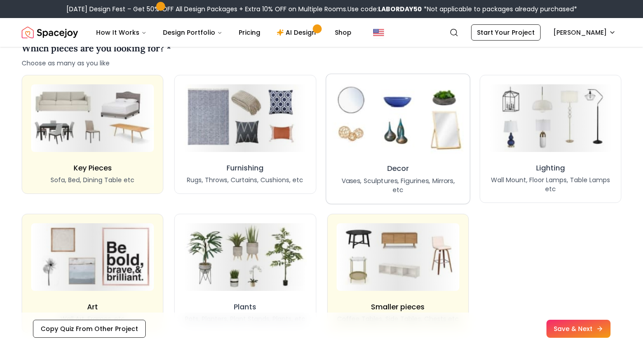
scroll to position [725, 0]
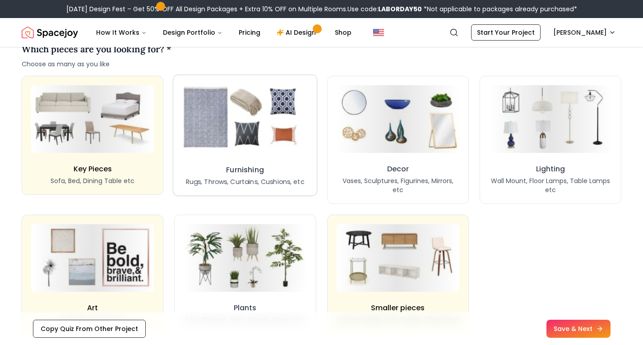
click at [271, 130] on img at bounding box center [246, 119] width 132 height 73
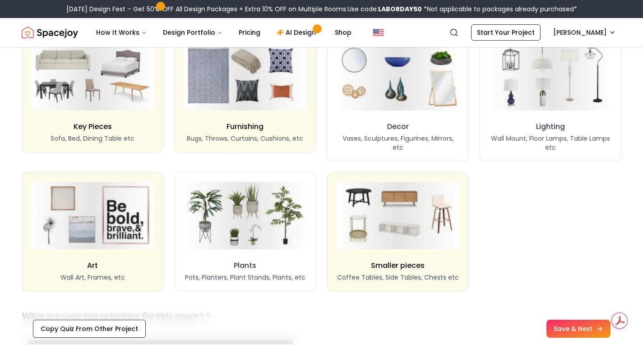
scroll to position [769, 0]
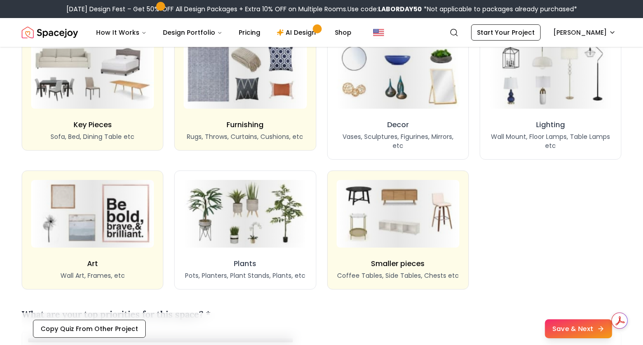
click at [588, 326] on button "Save & Next" at bounding box center [578, 329] width 67 height 19
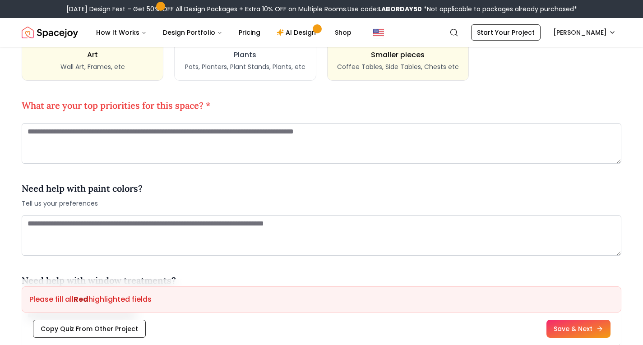
scroll to position [978, 0]
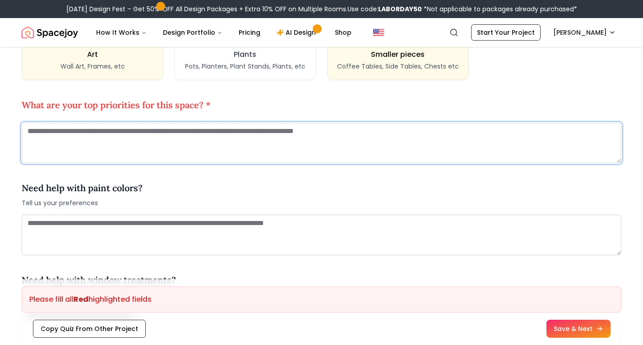
click at [335, 136] on textarea at bounding box center [322, 143] width 600 height 41
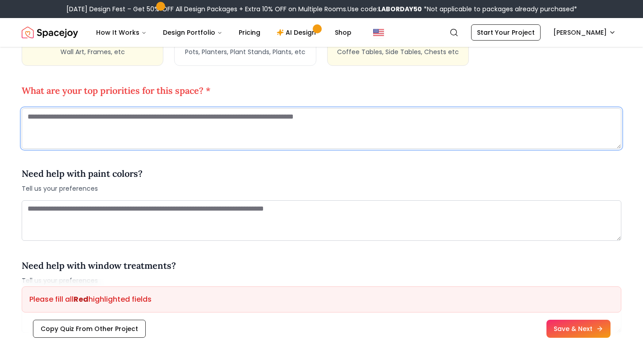
scroll to position [993, 0]
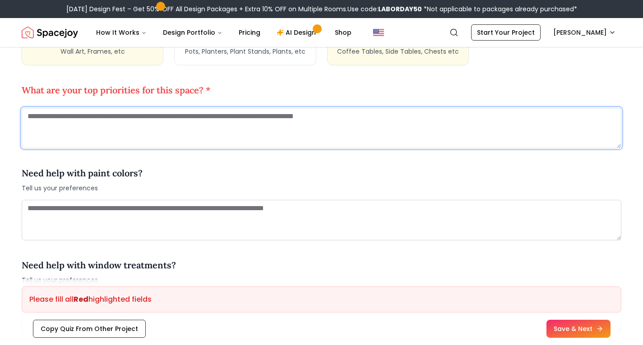
click at [398, 116] on textarea at bounding box center [322, 128] width 600 height 41
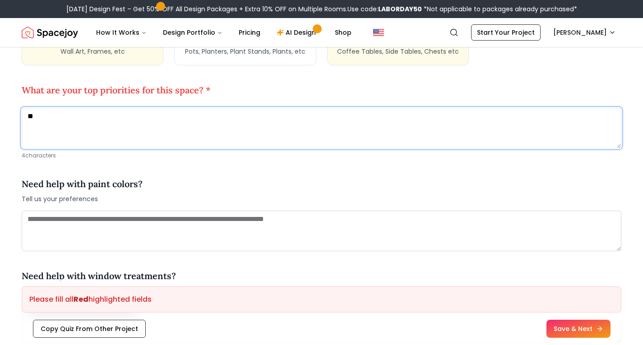
type textarea "*"
click at [30, 115] on textarea "**********" at bounding box center [322, 128] width 600 height 41
click at [28, 116] on textarea "**********" at bounding box center [322, 128] width 600 height 41
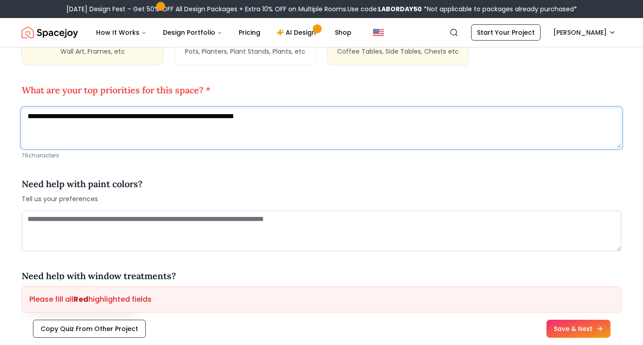
click at [63, 118] on textarea "**********" at bounding box center [322, 128] width 600 height 41
click at [131, 121] on textarea "**********" at bounding box center [322, 128] width 600 height 41
click at [224, 115] on textarea "**********" at bounding box center [322, 128] width 600 height 41
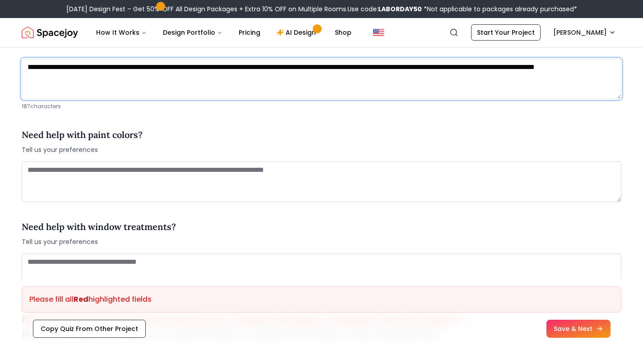
scroll to position [1044, 0]
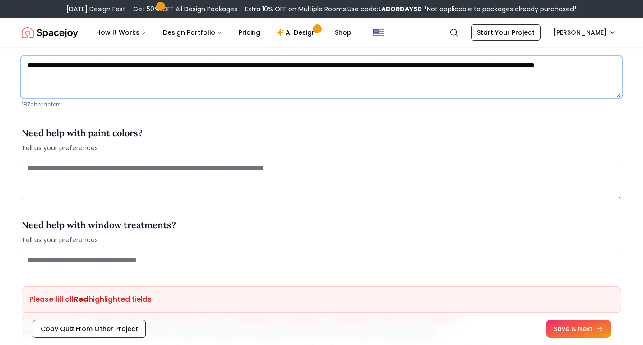
type textarea "**********"
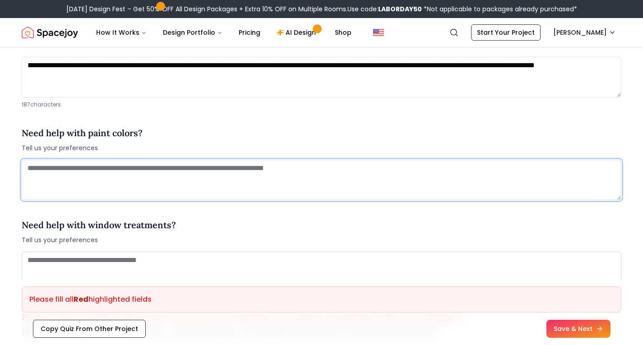
click at [245, 172] on textarea at bounding box center [322, 180] width 600 height 41
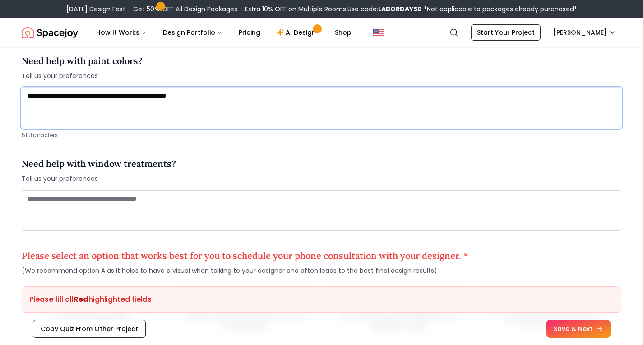
scroll to position [1119, 0]
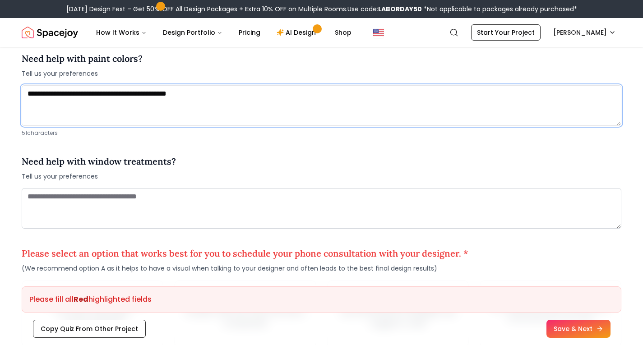
type textarea "**********"
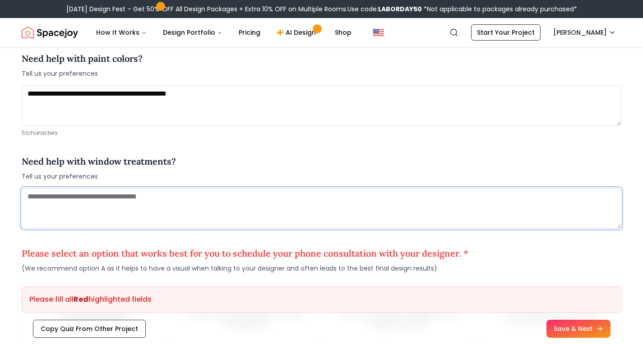
click at [228, 200] on textarea at bounding box center [322, 208] width 600 height 41
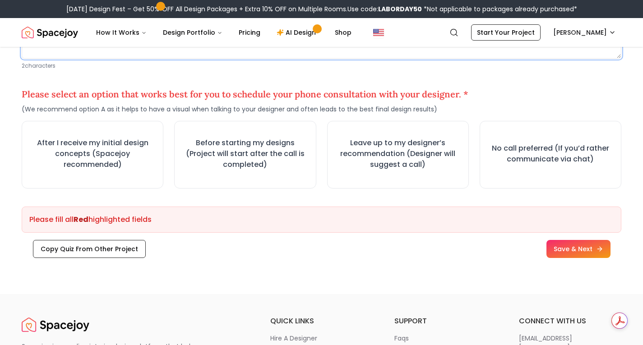
scroll to position [1290, 0]
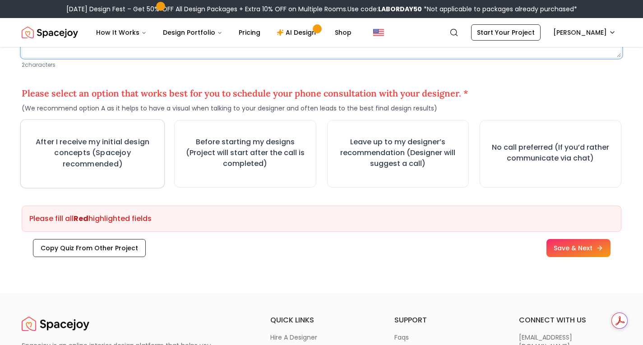
type textarea "**"
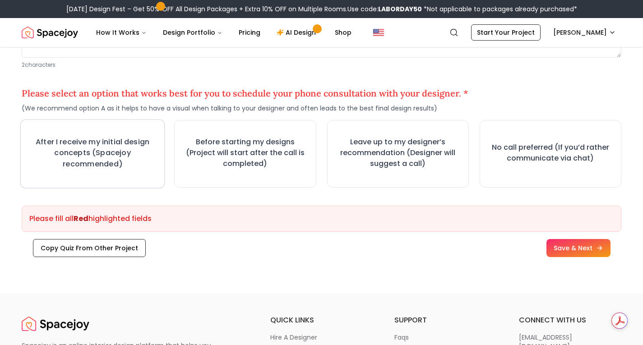
click at [102, 179] on button "After I receive my initial design concepts (Spacejoy recommended)" at bounding box center [92, 153] width 145 height 69
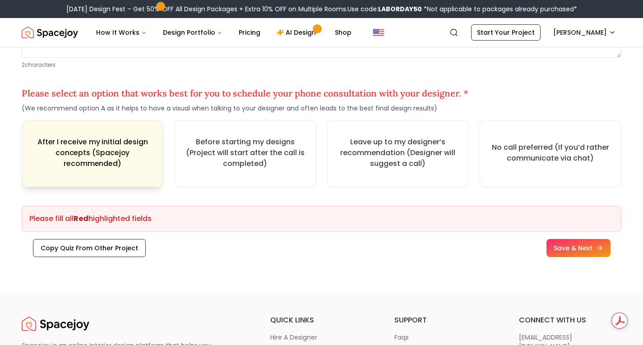
click at [102, 179] on button "After I receive my initial design concepts (Spacejoy recommended)" at bounding box center [92, 153] width 140 height 67
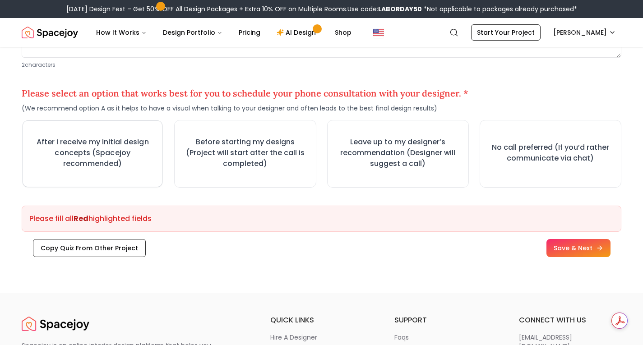
click at [126, 154] on h3 "After I receive my initial design concepts (Spacejoy recommended)" at bounding box center [93, 153] width 124 height 33
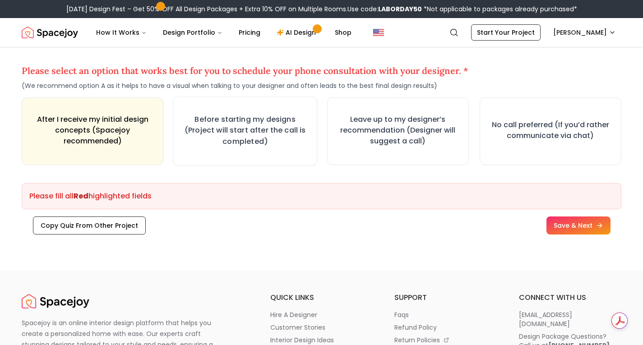
scroll to position [1313, 0]
click at [572, 223] on button "Save & Next" at bounding box center [578, 225] width 67 height 19
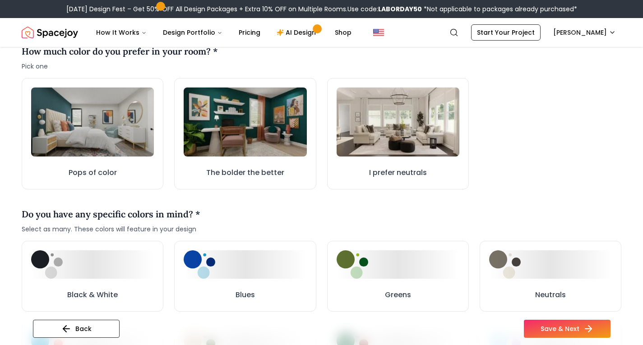
scroll to position [261, 0]
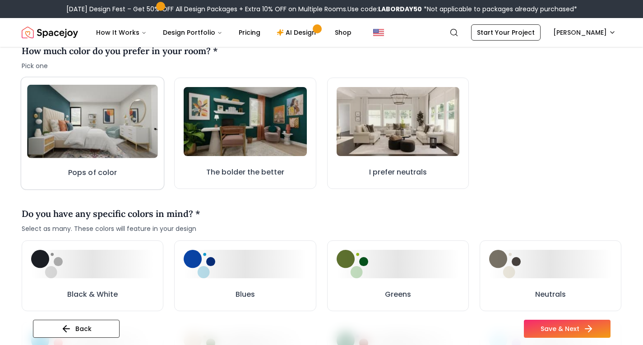
click at [106, 128] on img at bounding box center [92, 122] width 131 height 74
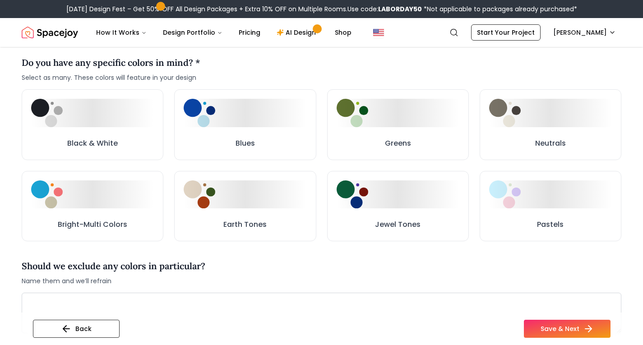
scroll to position [413, 0]
click at [96, 235] on button "Bright-Multi Colors" at bounding box center [92, 205] width 139 height 69
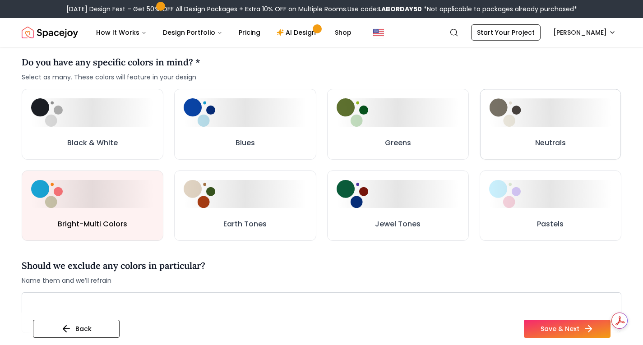
click at [541, 112] on div at bounding box center [550, 113] width 122 height 28
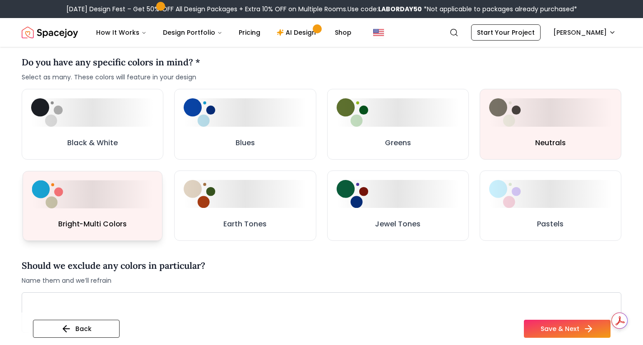
click at [92, 211] on button "Bright-Multi Colors" at bounding box center [93, 206] width 140 height 70
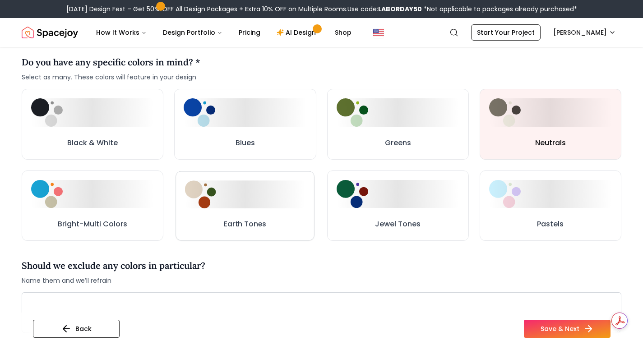
click at [232, 205] on div at bounding box center [245, 195] width 121 height 28
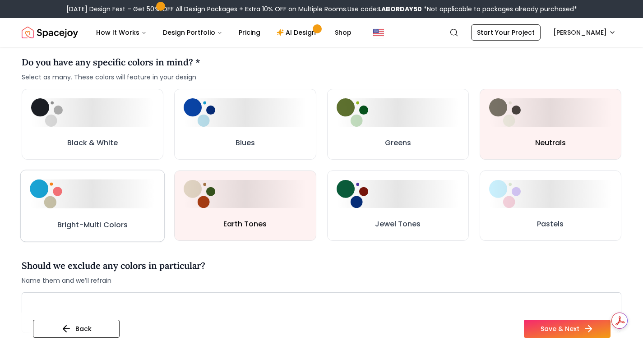
click at [112, 195] on div at bounding box center [93, 194] width 126 height 29
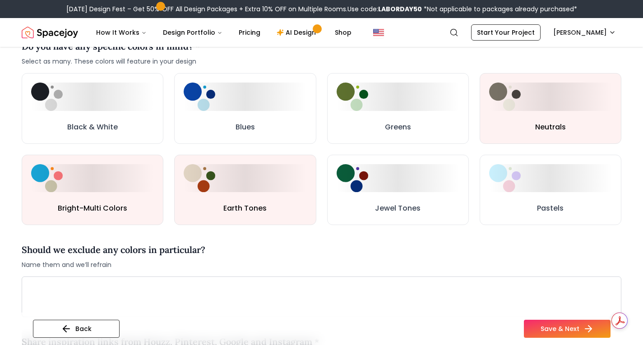
scroll to position [429, 0]
click at [409, 115] on button "Greens" at bounding box center [398, 108] width 139 height 69
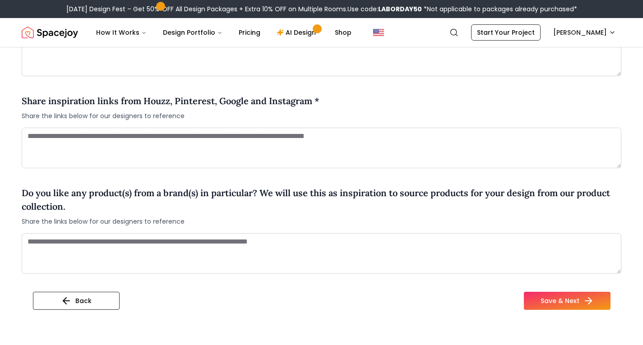
scroll to position [630, 0]
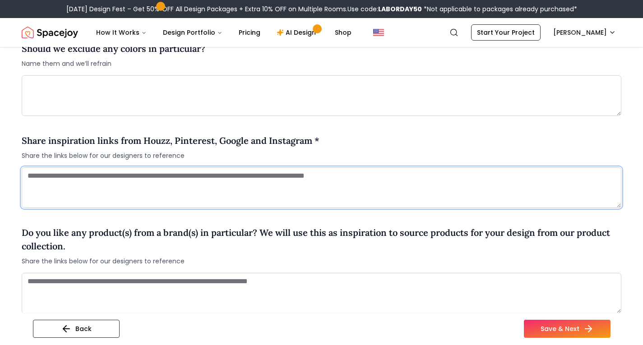
click at [355, 190] on textarea at bounding box center [322, 187] width 600 height 41
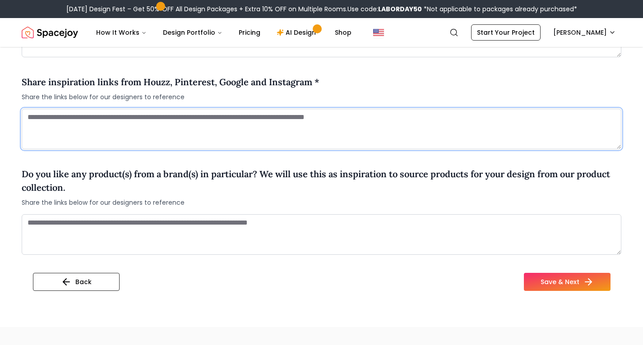
scroll to position [696, 0]
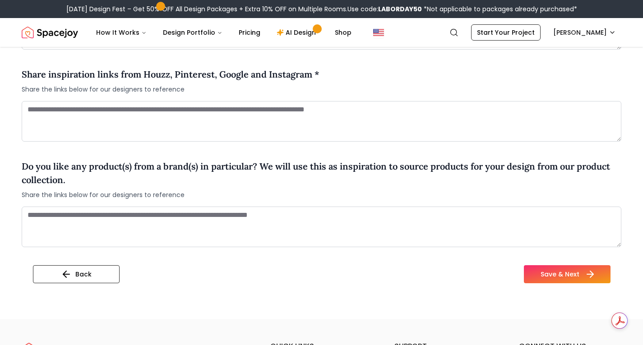
click at [549, 280] on button "Save & Next" at bounding box center [567, 274] width 87 height 18
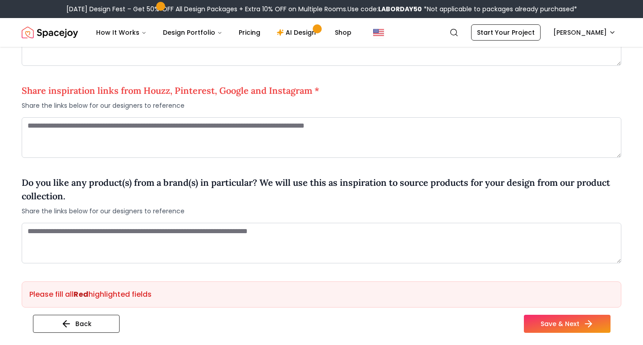
scroll to position [676, 0]
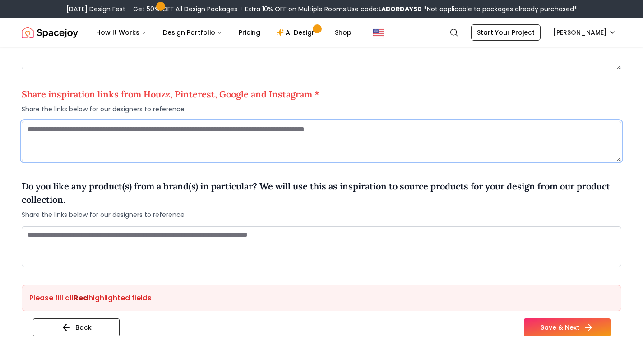
click at [352, 132] on textarea at bounding box center [322, 141] width 600 height 41
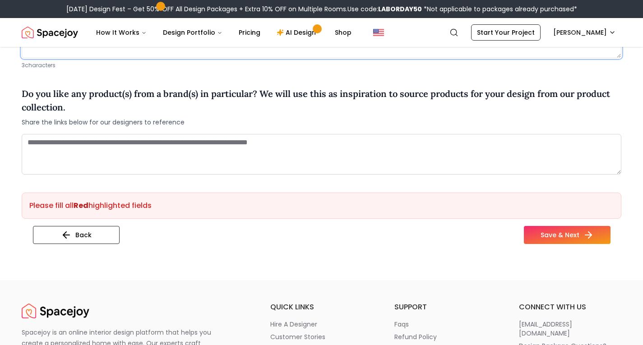
scroll to position [784, 0]
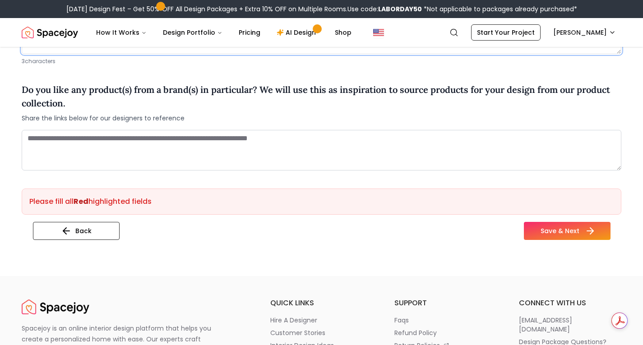
type textarea "***"
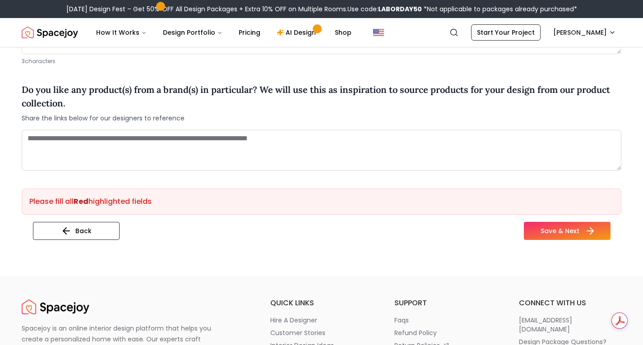
click at [563, 231] on button "Save & Next" at bounding box center [567, 231] width 87 height 18
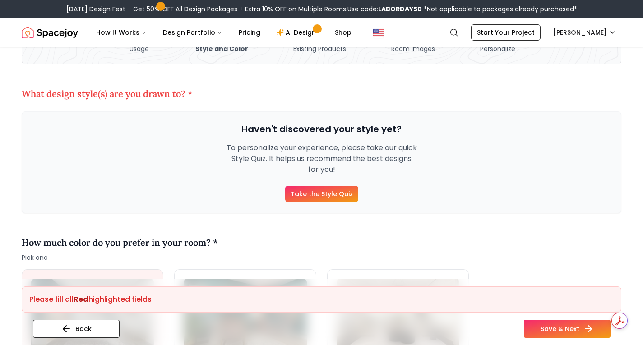
scroll to position [72, 0]
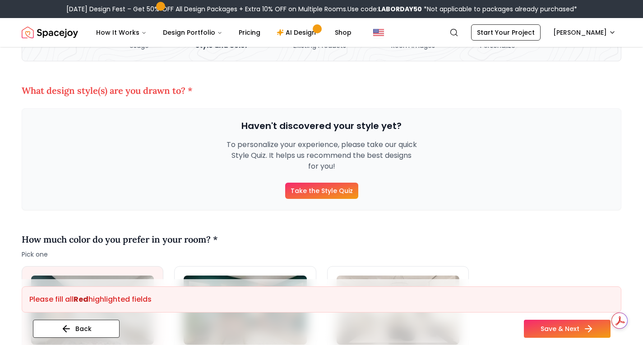
click at [342, 190] on link "Take the Style Quiz" at bounding box center [321, 191] width 73 height 16
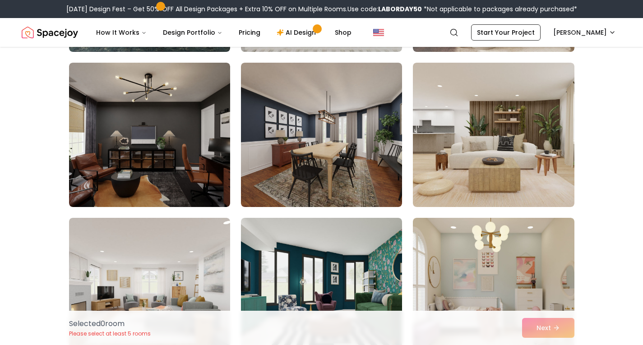
scroll to position [682, 0]
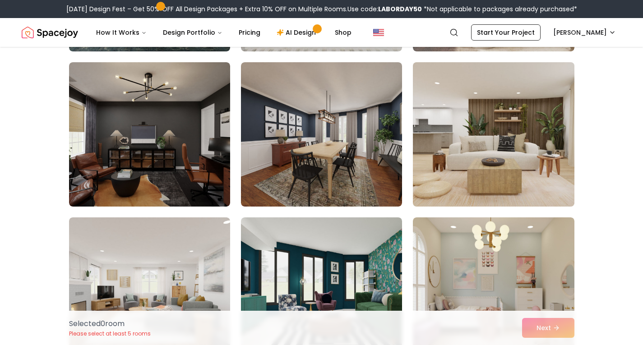
click at [511, 135] on img at bounding box center [493, 135] width 169 height 152
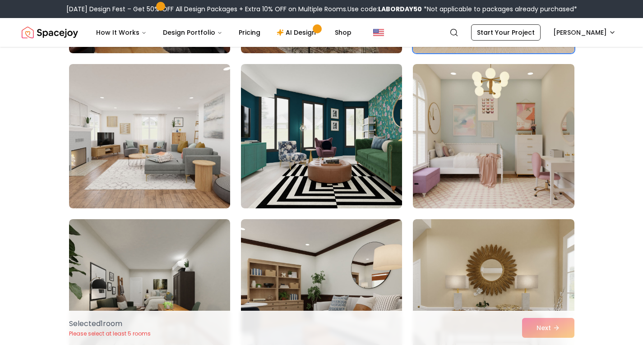
scroll to position [837, 0]
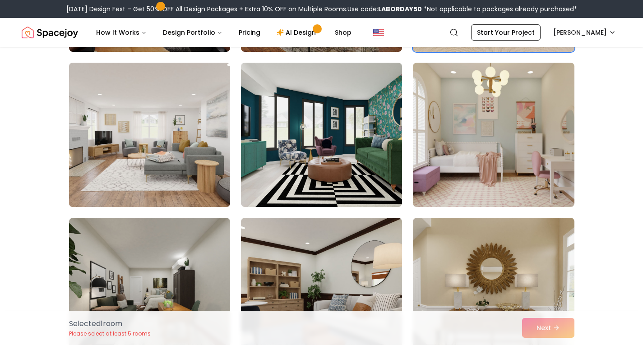
click at [191, 161] on img at bounding box center [149, 135] width 169 height 152
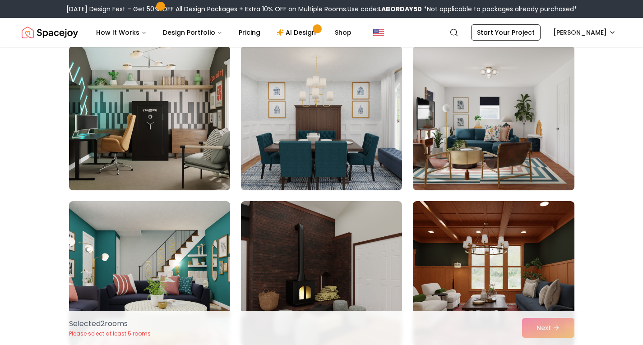
scroll to position [2251, 0]
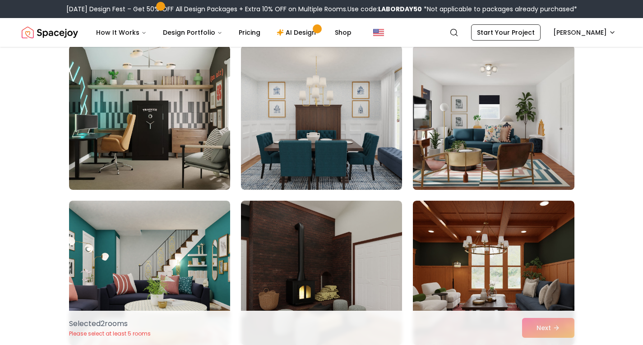
click at [493, 121] on img at bounding box center [493, 118] width 169 height 152
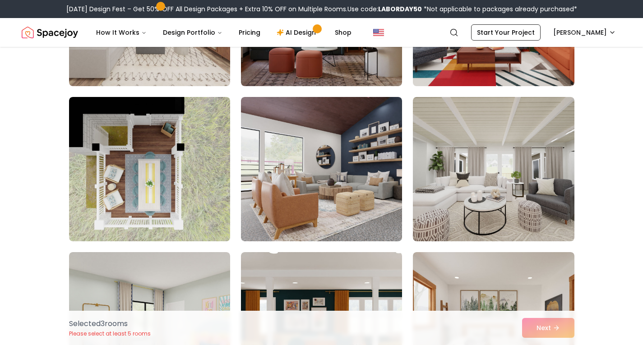
scroll to position [4220, 0]
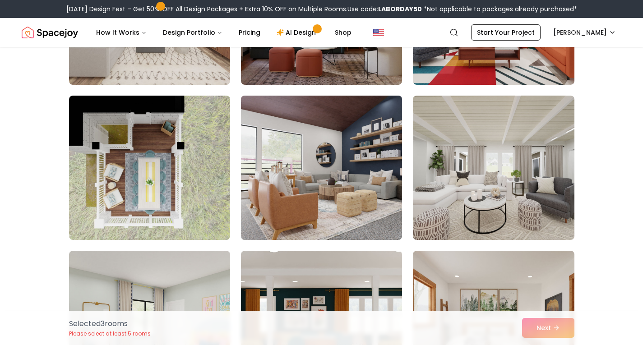
click at [355, 174] on img at bounding box center [321, 168] width 169 height 152
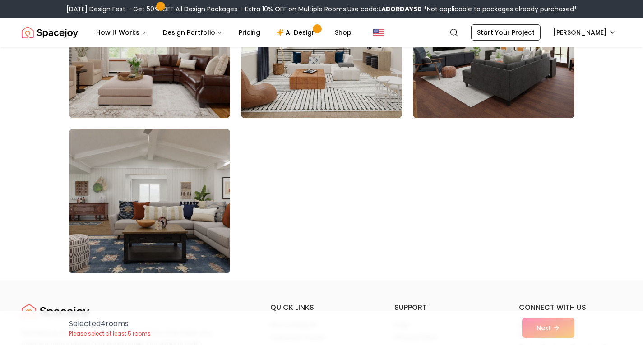
scroll to position [5116, 0]
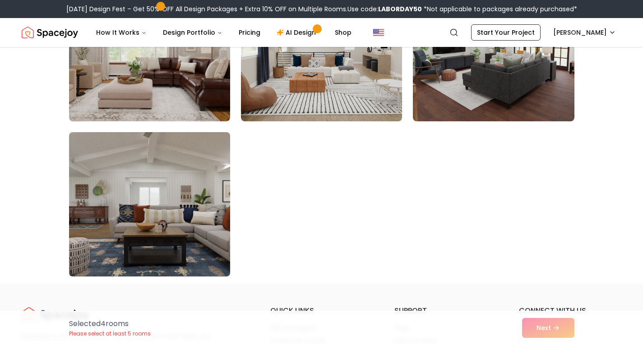
click at [171, 190] on img at bounding box center [149, 205] width 169 height 152
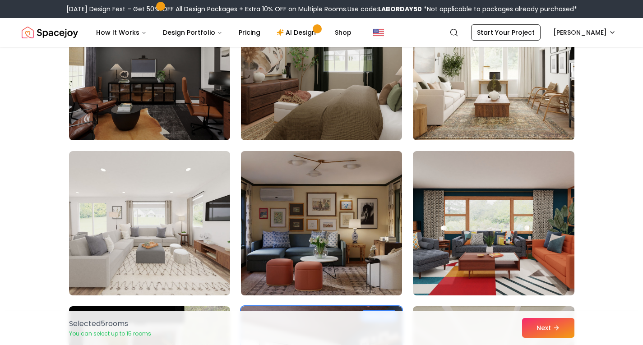
scroll to position [4009, 0]
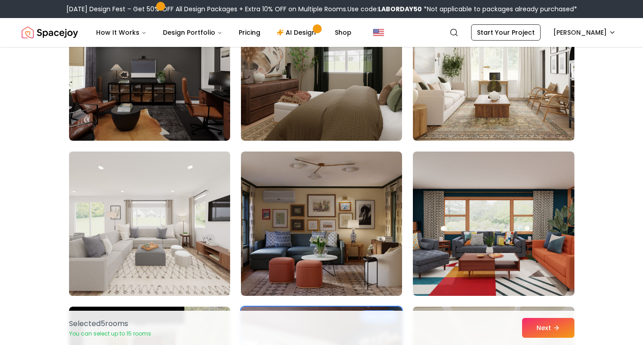
click at [179, 207] on img at bounding box center [149, 224] width 169 height 152
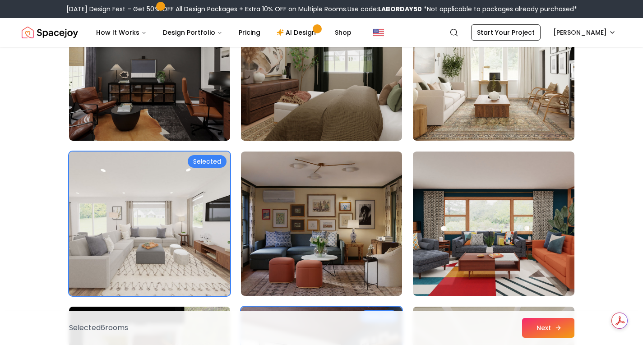
click at [558, 331] on icon at bounding box center [558, 328] width 7 height 7
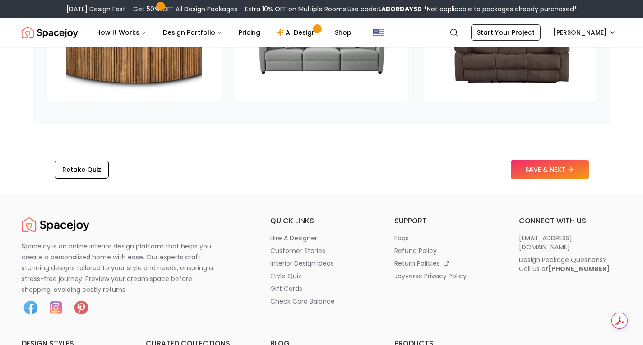
scroll to position [1453, 0]
click at [79, 170] on button "Retake Quiz" at bounding box center [82, 169] width 54 height 18
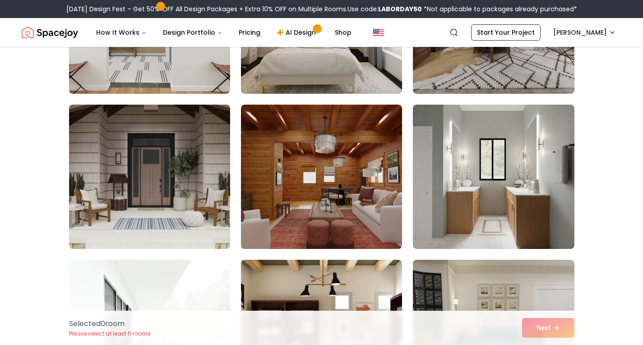
scroll to position [174, 0]
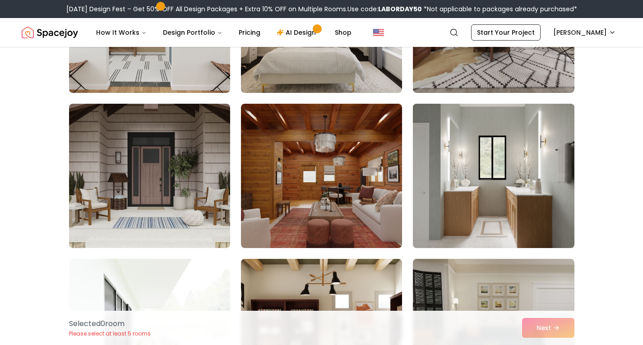
click at [523, 168] on img at bounding box center [493, 176] width 169 height 152
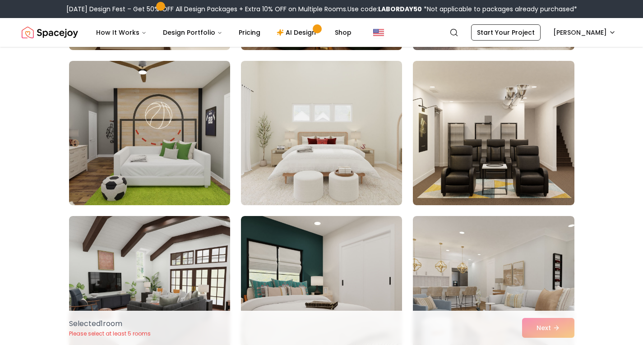
scroll to position [684, 0]
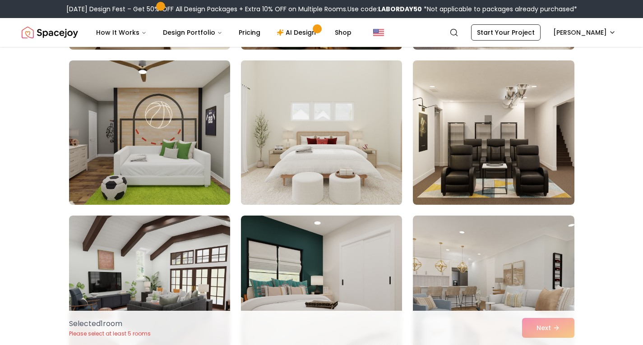
click at [344, 109] on img at bounding box center [321, 133] width 169 height 152
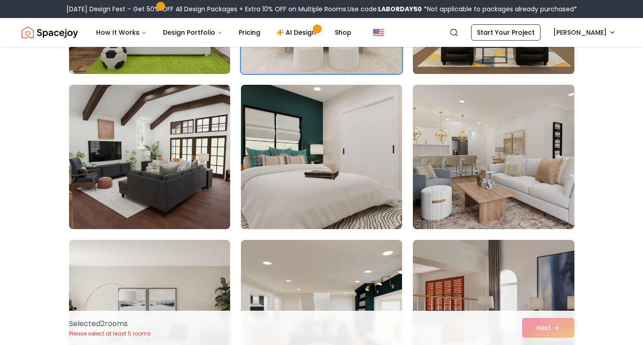
scroll to position [818, 0]
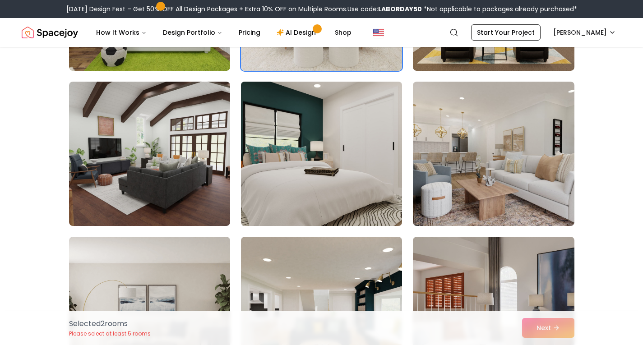
click at [329, 137] on img at bounding box center [321, 154] width 169 height 152
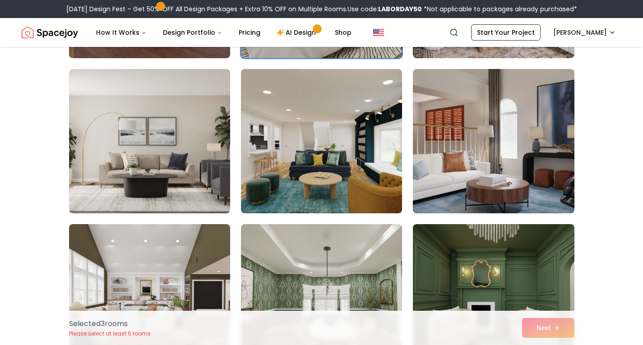
scroll to position [986, 0]
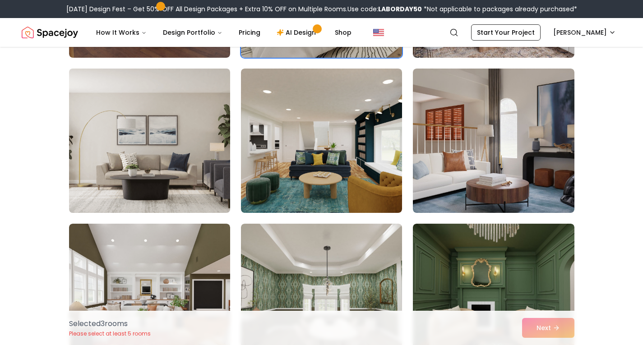
click at [175, 138] on img at bounding box center [149, 141] width 169 height 152
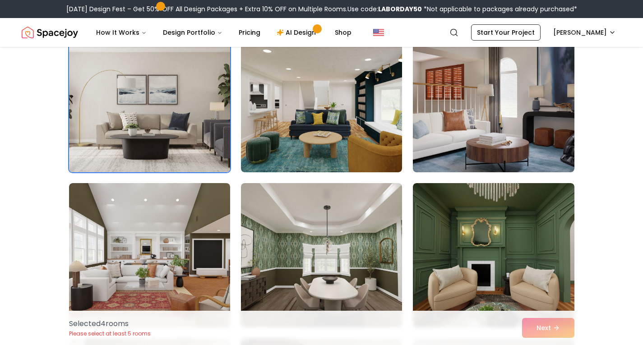
scroll to position [1027, 0]
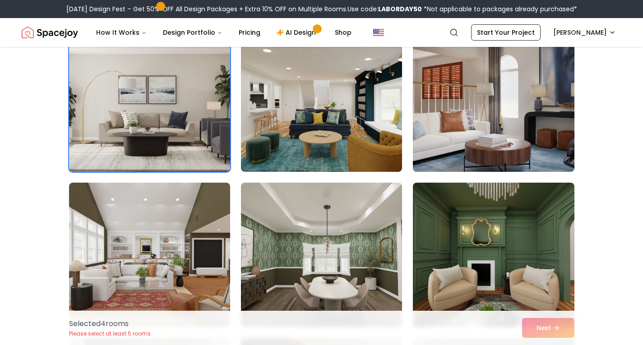
click at [562, 112] on img at bounding box center [493, 100] width 169 height 152
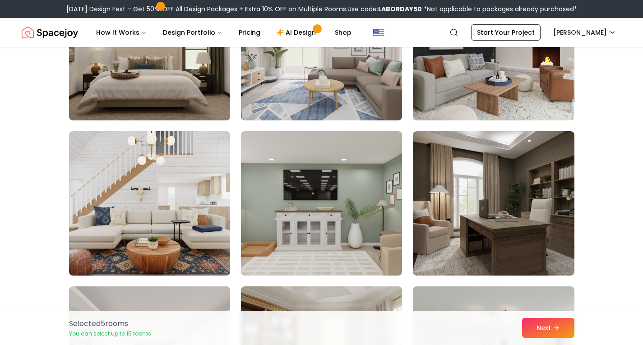
scroll to position [2166, 0]
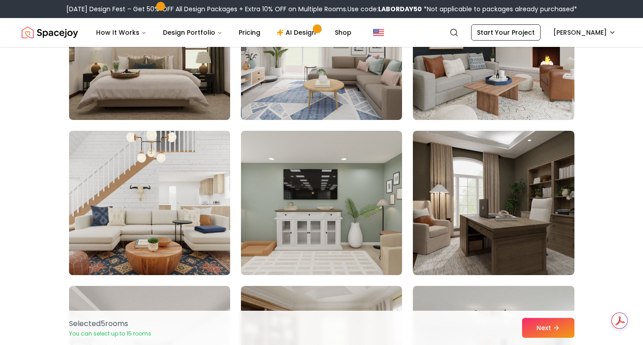
click at [193, 213] on img at bounding box center [149, 203] width 169 height 152
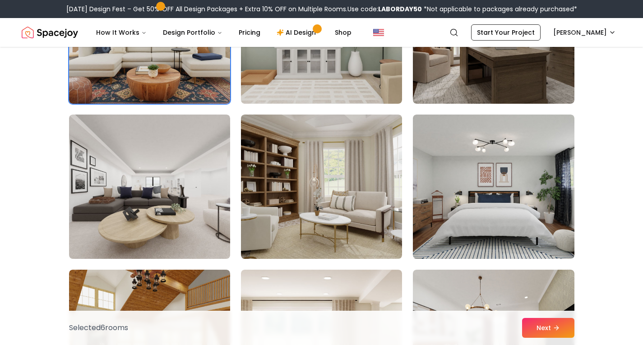
scroll to position [2341, 0]
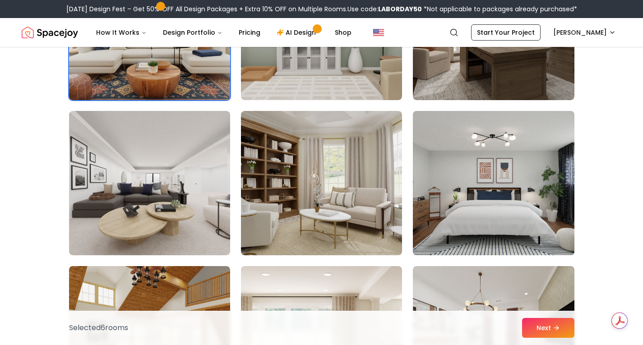
click at [496, 177] on img at bounding box center [493, 183] width 169 height 152
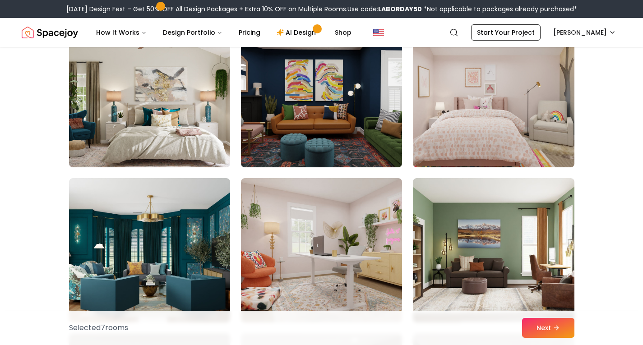
scroll to position [3052, 0]
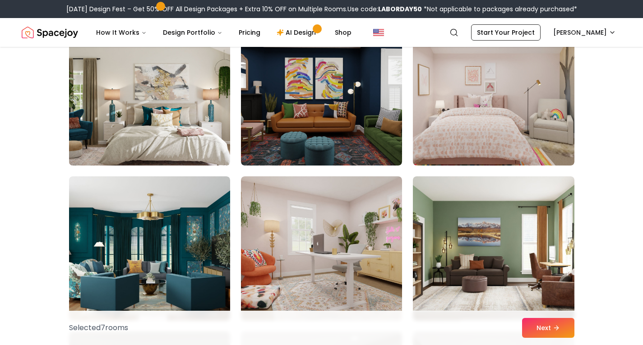
click at [200, 116] on img at bounding box center [149, 94] width 169 height 152
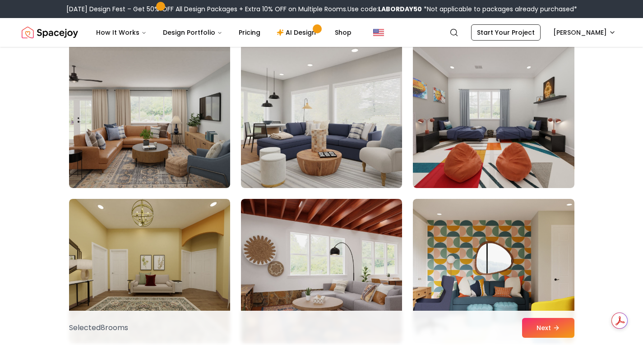
scroll to position [3341, 0]
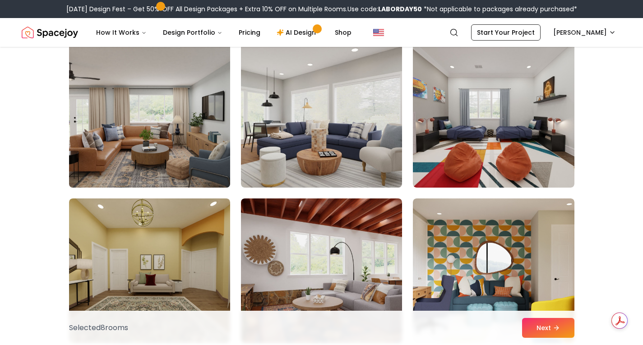
click at [180, 144] on img at bounding box center [149, 116] width 169 height 152
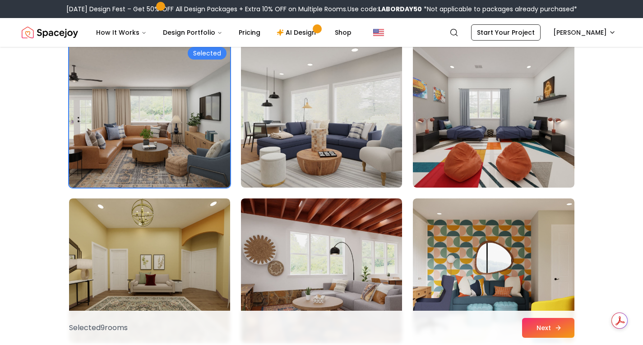
click at [545, 332] on button "Next" at bounding box center [548, 328] width 52 height 20
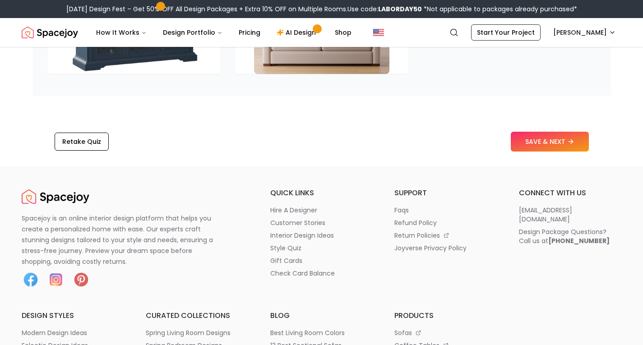
scroll to position [1363, 0]
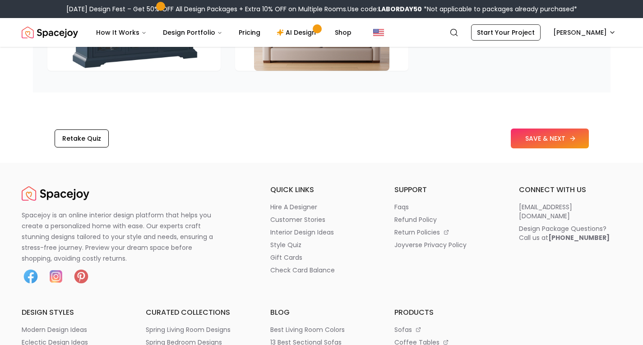
click at [537, 149] on button "SAVE & NEXT" at bounding box center [550, 139] width 78 height 20
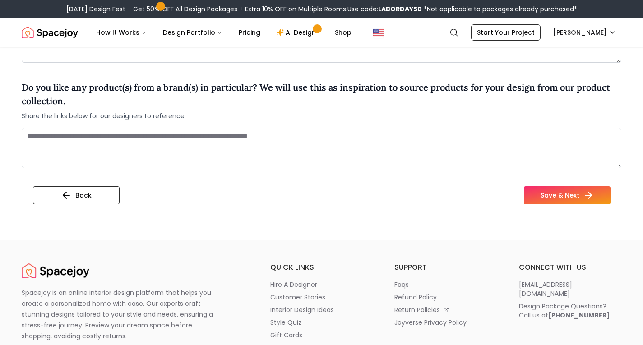
scroll to position [852, 0]
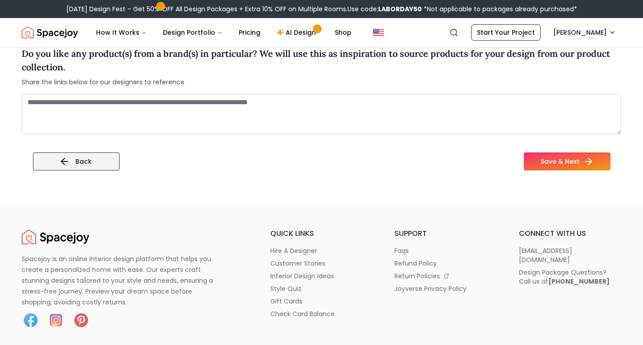
click at [89, 153] on button "Back" at bounding box center [76, 162] width 87 height 18
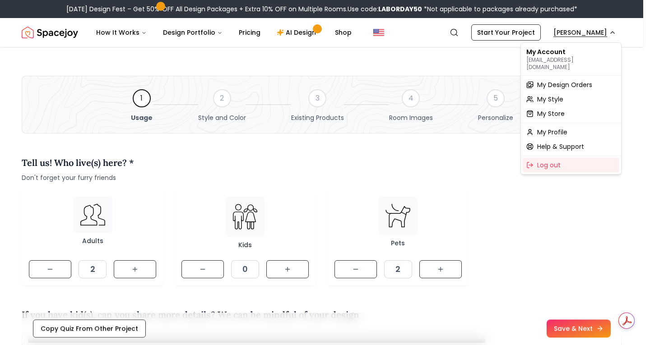
click at [563, 83] on div "My Design Orders" at bounding box center [571, 85] width 97 height 14
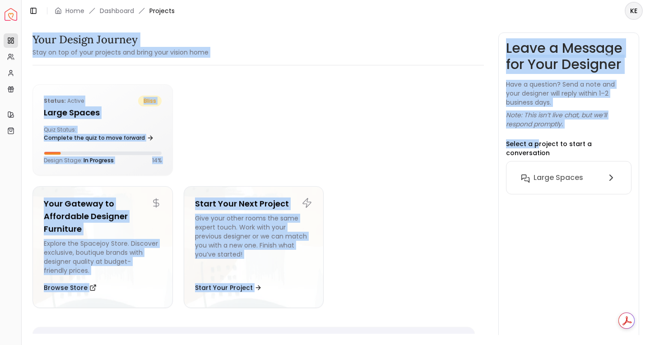
drag, startPoint x: 563, startPoint y: 83, endPoint x: 526, endPoint y: 156, distance: 81.8
click at [526, 156] on div "Your Design Journey Stay on top of your projects and bring your vision home Sta…" at bounding box center [336, 179] width 628 height 314
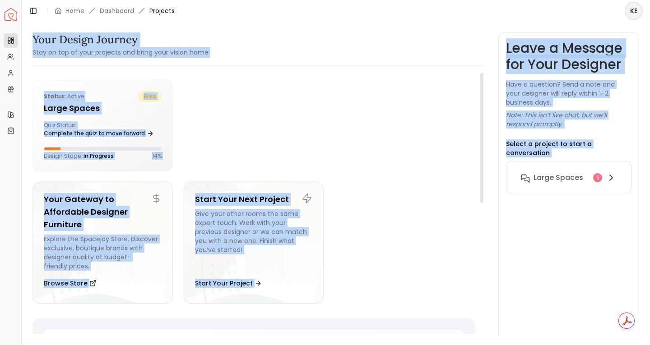
click at [370, 209] on ul "Status: active bliss Large Spaces Quiz Status: Complete the quiz to move forwar…" at bounding box center [254, 195] width 442 height 231
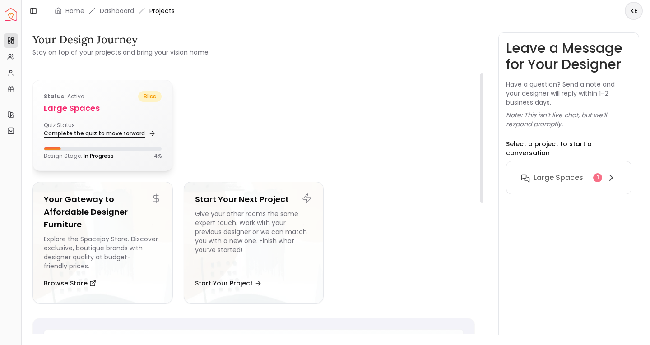
click at [101, 134] on link "Complete the quiz to move forward" at bounding box center [99, 133] width 110 height 13
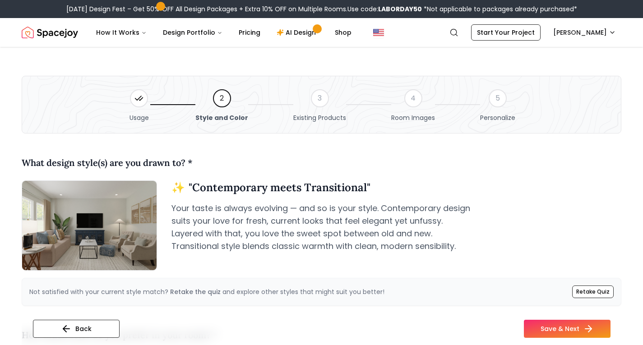
click at [136, 106] on div at bounding box center [139, 98] width 18 height 18
